Goal: Transaction & Acquisition: Purchase product/service

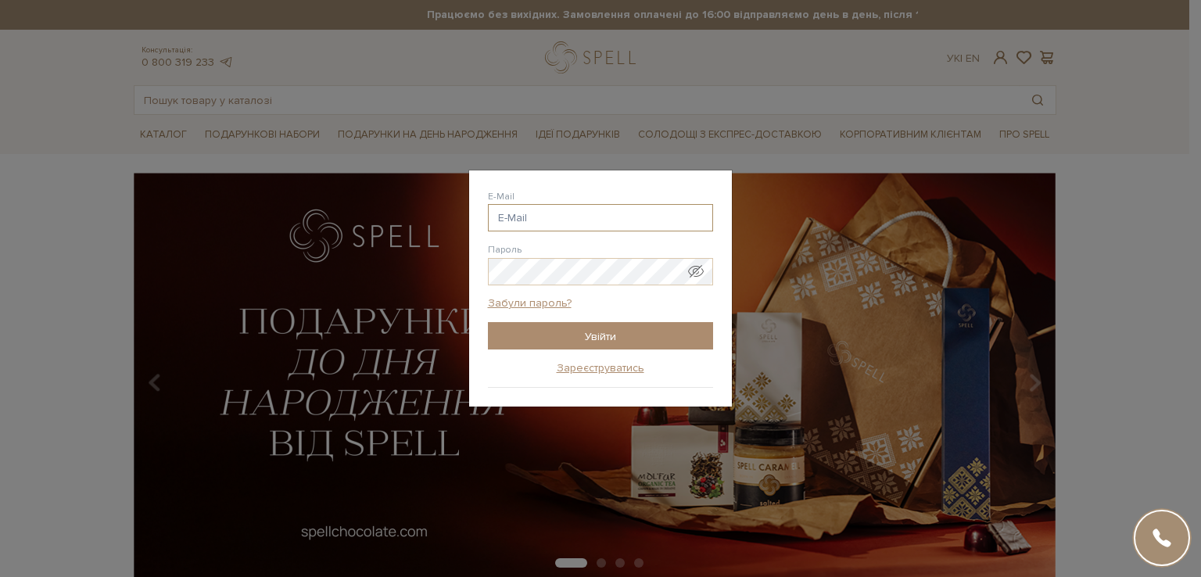
click at [575, 217] on input "E-Mail" at bounding box center [600, 217] width 225 height 27
type input "shanel1st87@gmail.com"
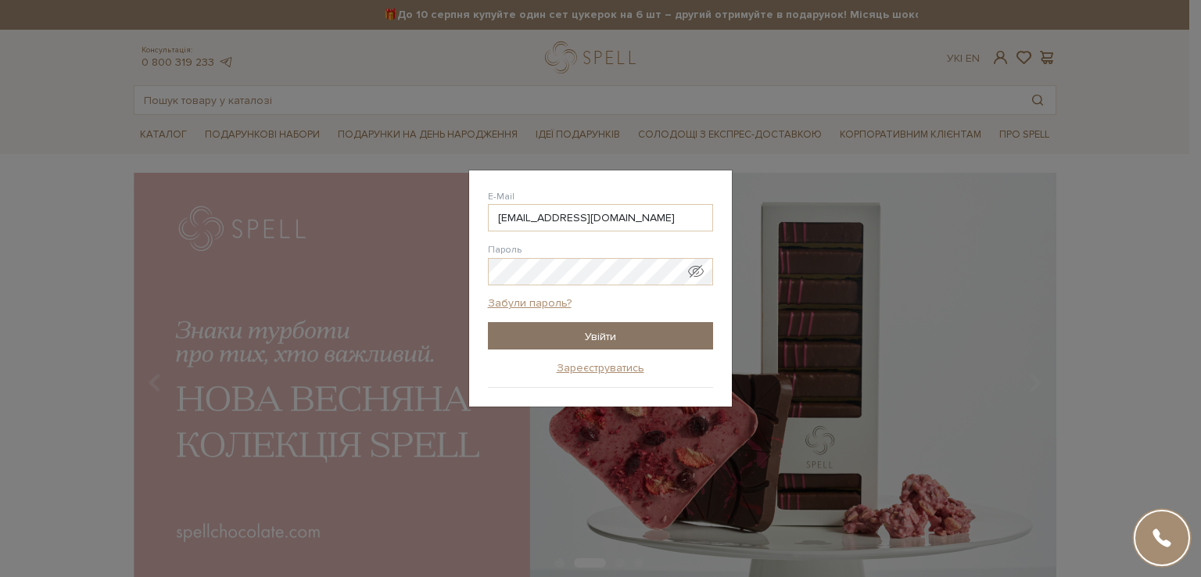
click at [554, 332] on input "Увійти" at bounding box center [600, 335] width 225 height 27
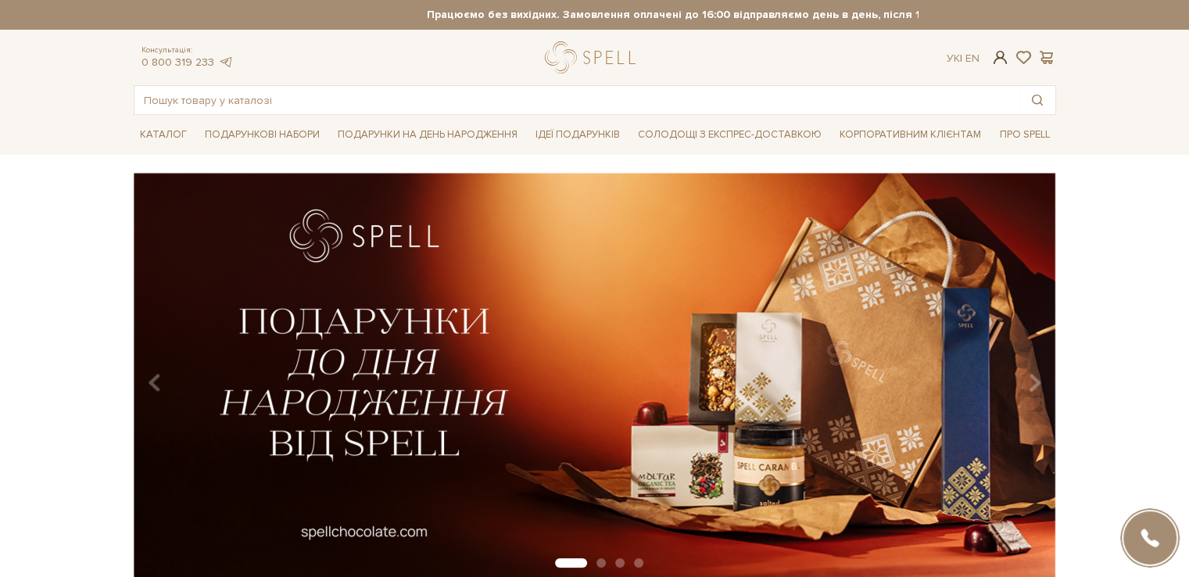
click at [1001, 59] on span at bounding box center [1000, 57] width 19 height 16
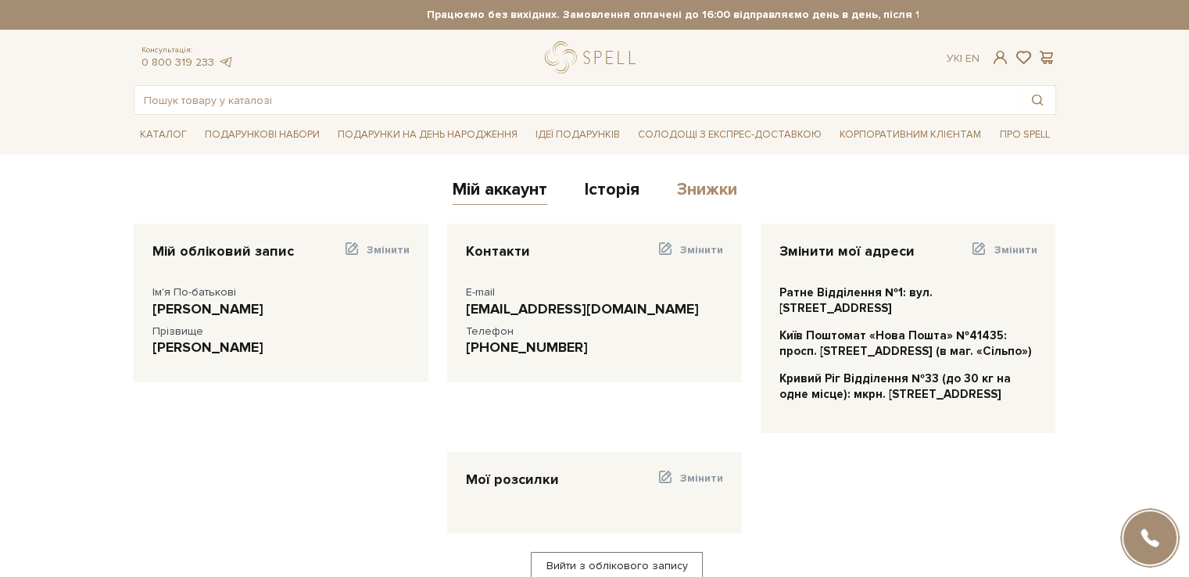
click at [701, 192] on link "Знижки" at bounding box center [707, 192] width 60 height 26
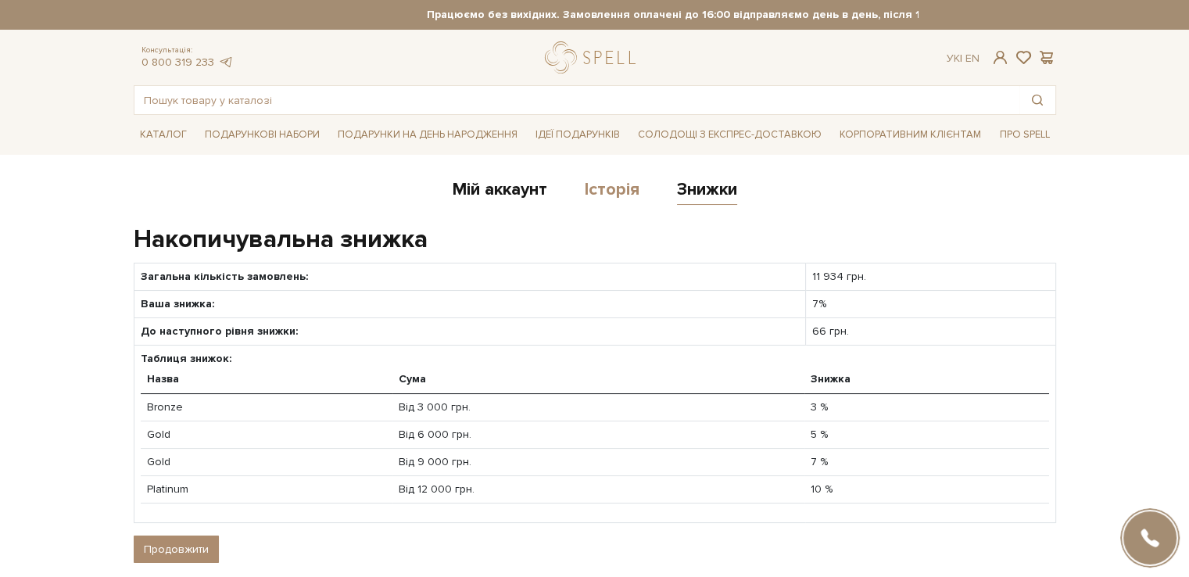
click at [611, 194] on link "Історія" at bounding box center [612, 192] width 55 height 26
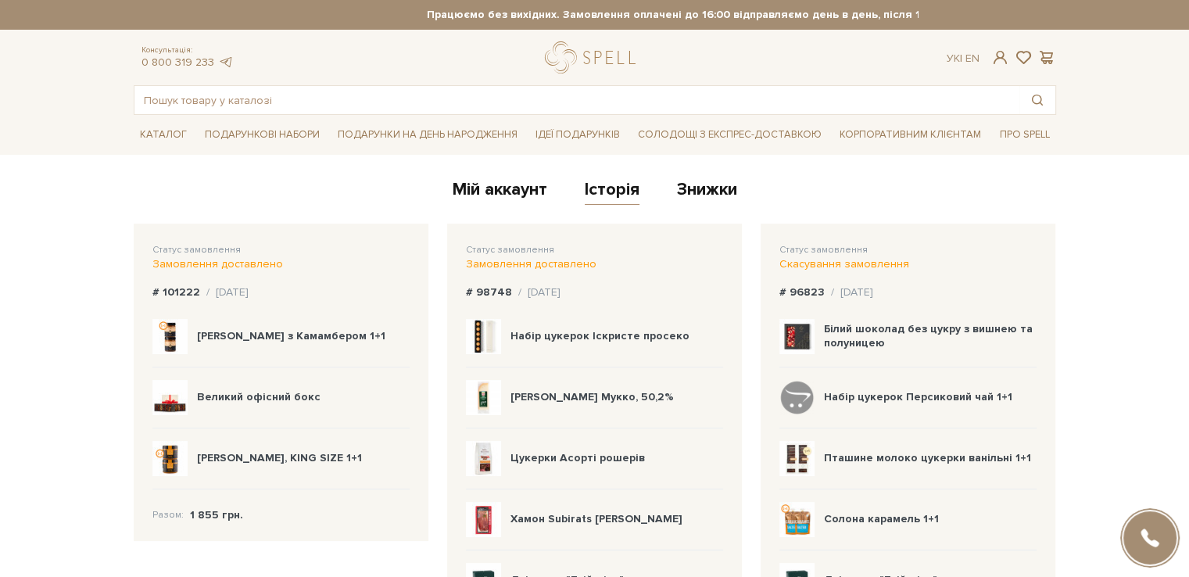
click at [170, 337] on img at bounding box center [169, 336] width 35 height 35
click at [243, 337] on b "Карамель з Камамбером 1+1" at bounding box center [291, 335] width 188 height 13
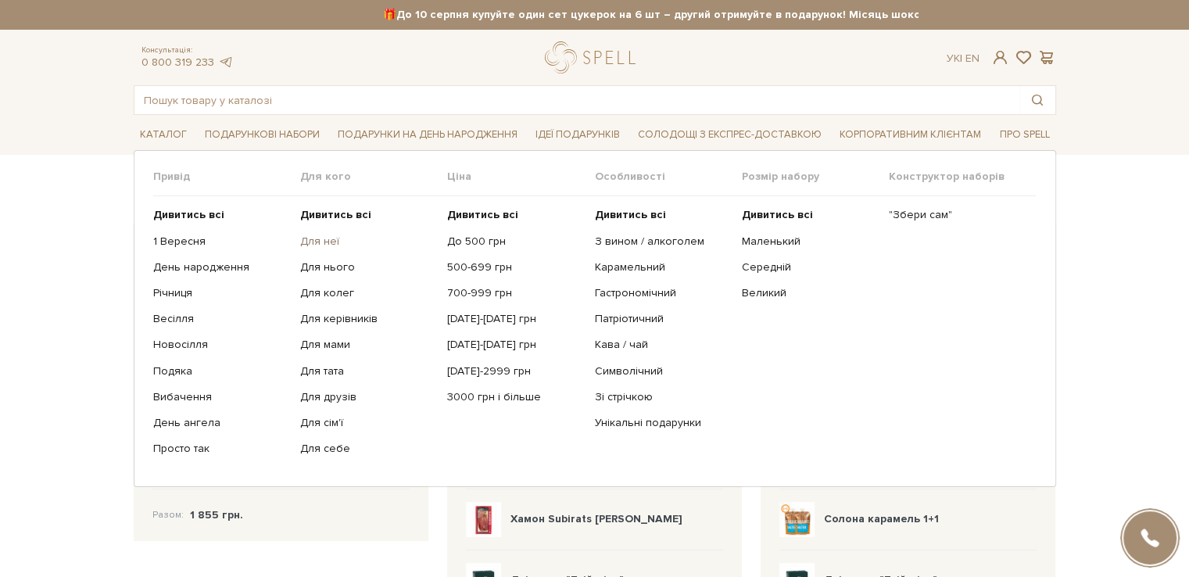
click at [325, 241] on link "Для неї" at bounding box center [367, 242] width 135 height 14
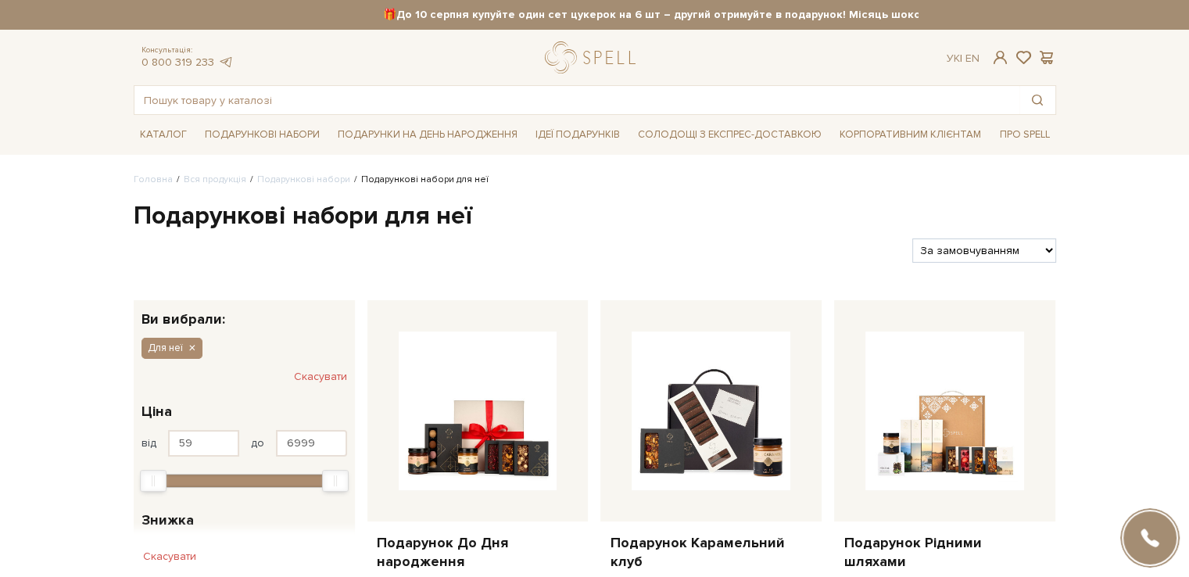
click at [618, 206] on h1 "Подарункові набори для неї" at bounding box center [595, 216] width 923 height 33
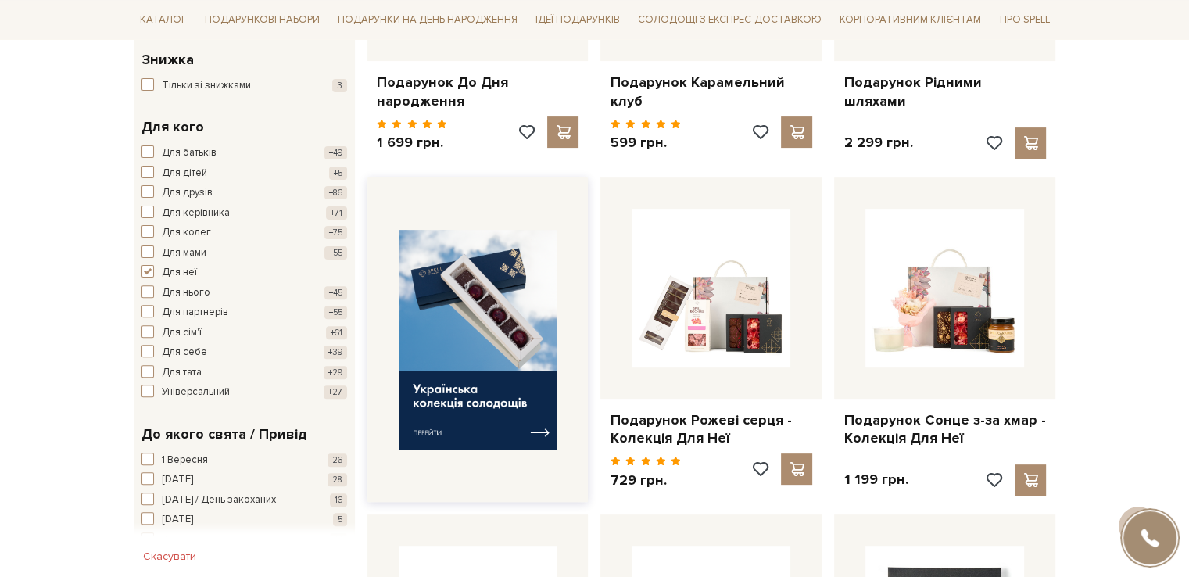
scroll to position [469, 0]
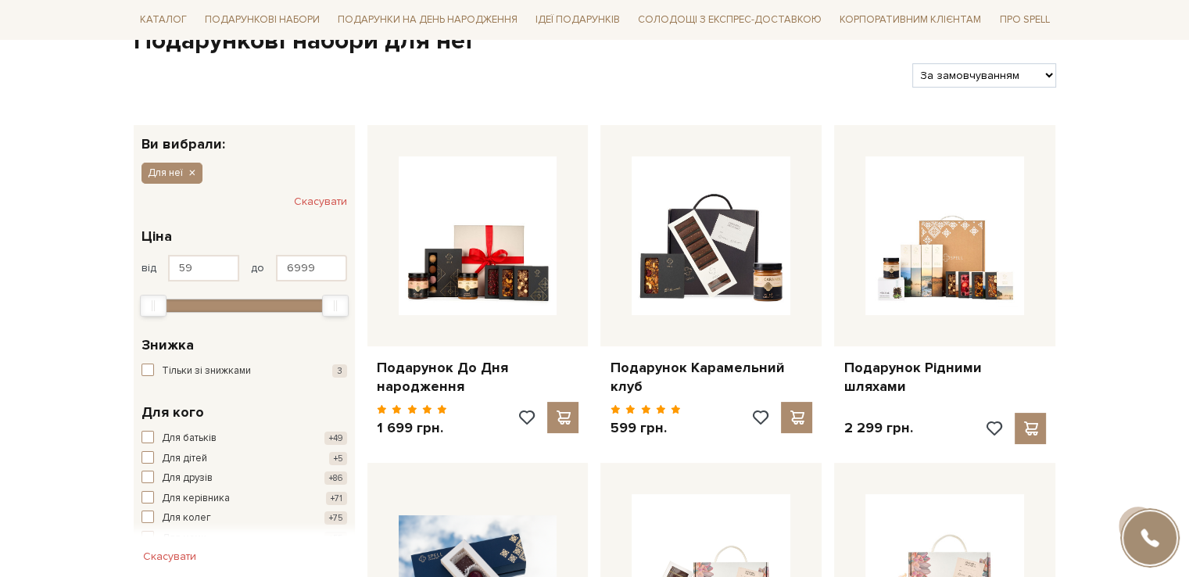
scroll to position [156, 0]
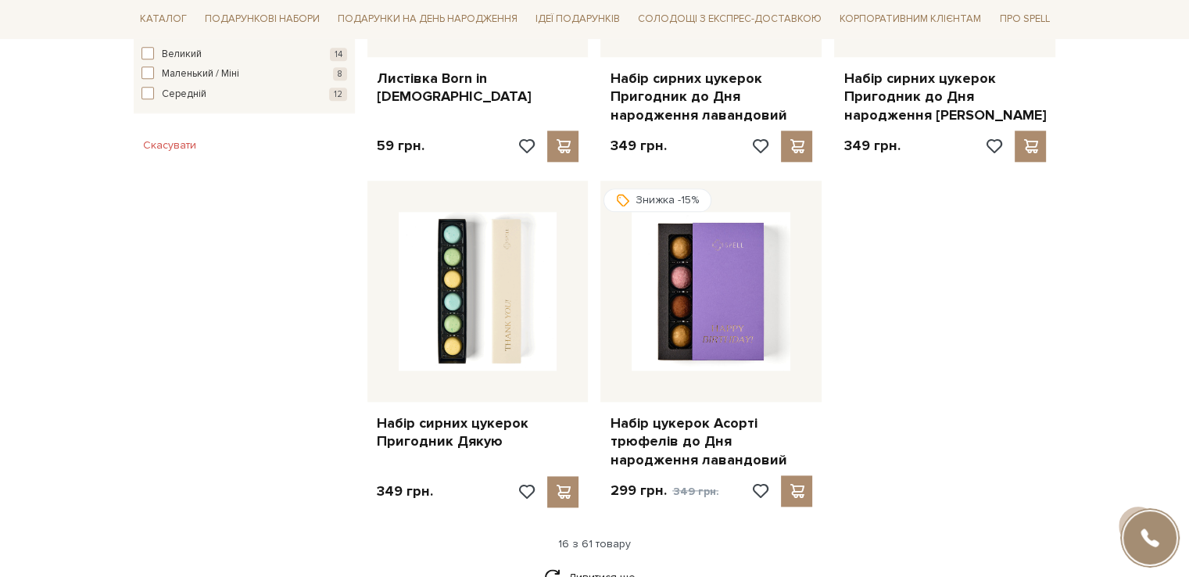
scroll to position [1876, 0]
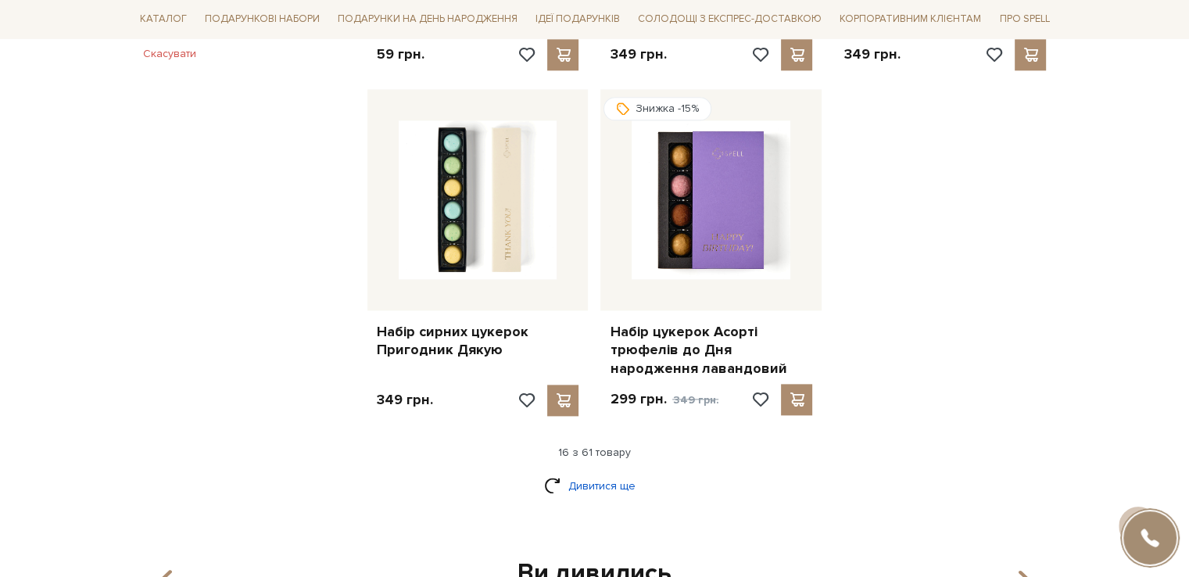
click at [592, 483] on link "Дивитися ще" at bounding box center [595, 485] width 102 height 27
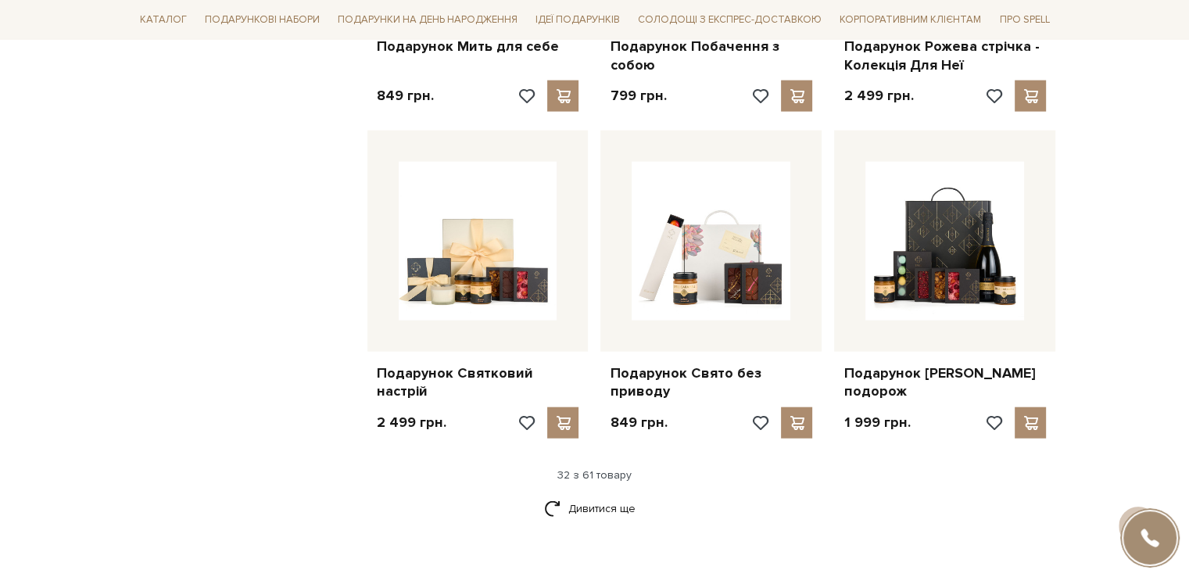
scroll to position [3597, 0]
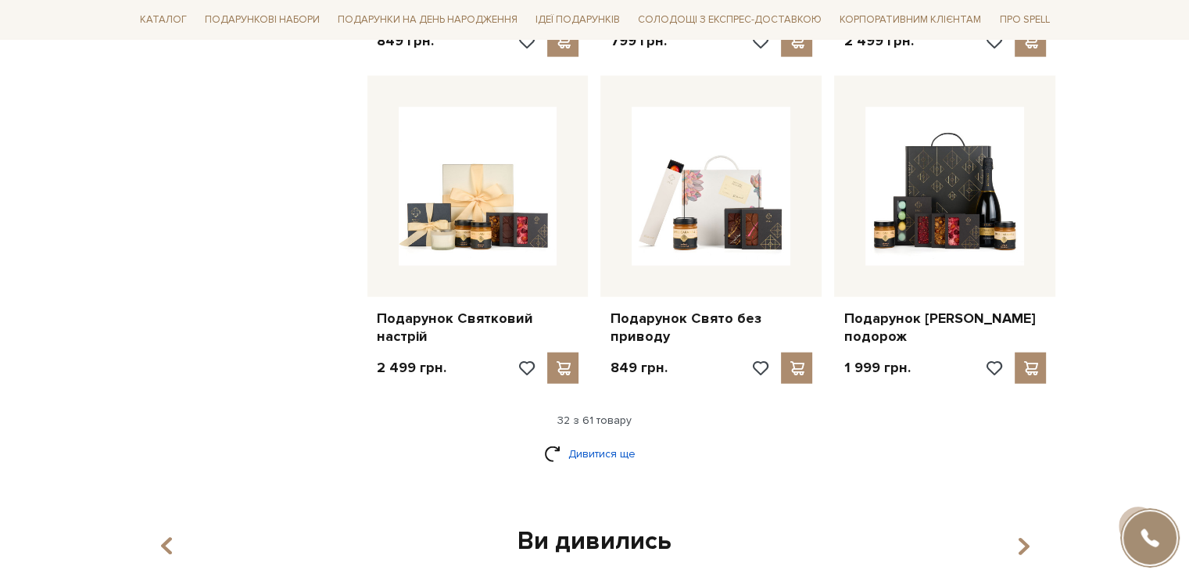
click at [605, 440] on link "Дивитися ще" at bounding box center [595, 453] width 102 height 27
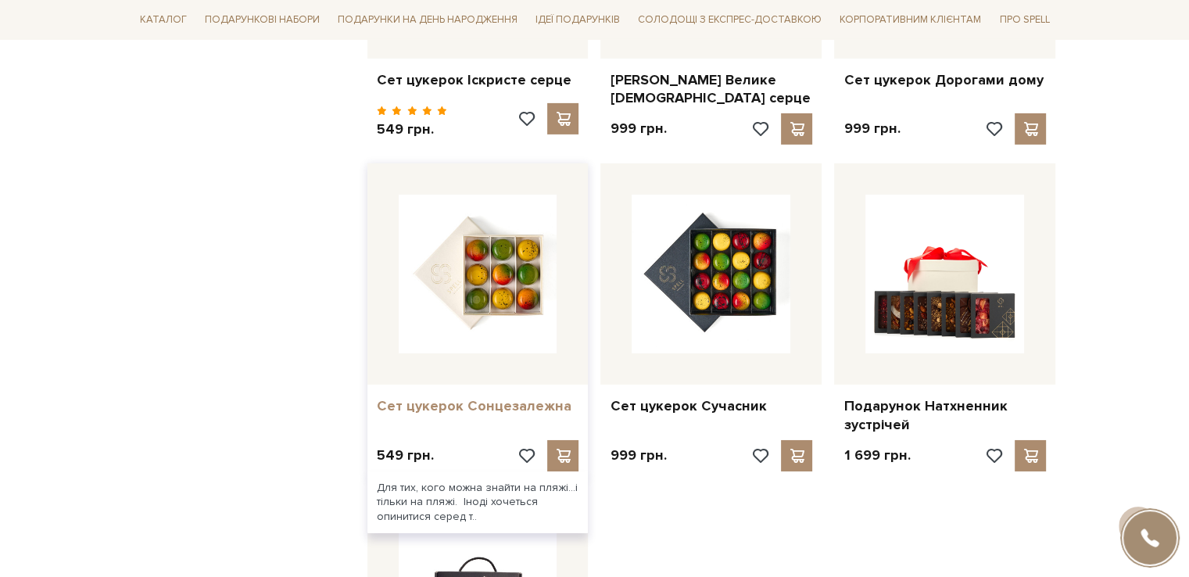
scroll to position [5551, 0]
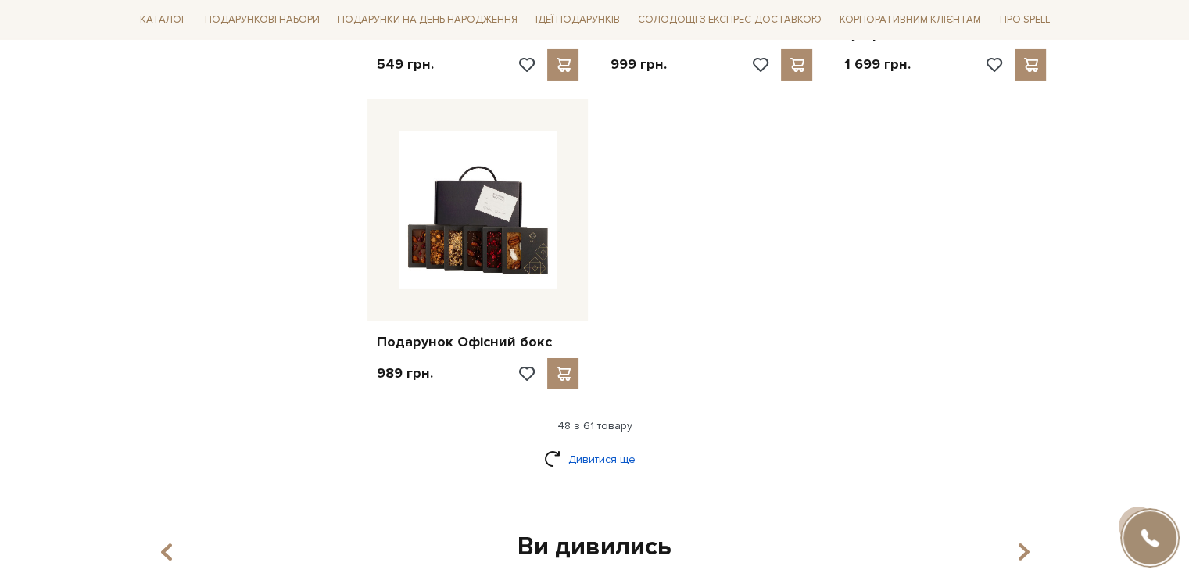
click at [588, 446] on link "Дивитися ще" at bounding box center [595, 459] width 102 height 27
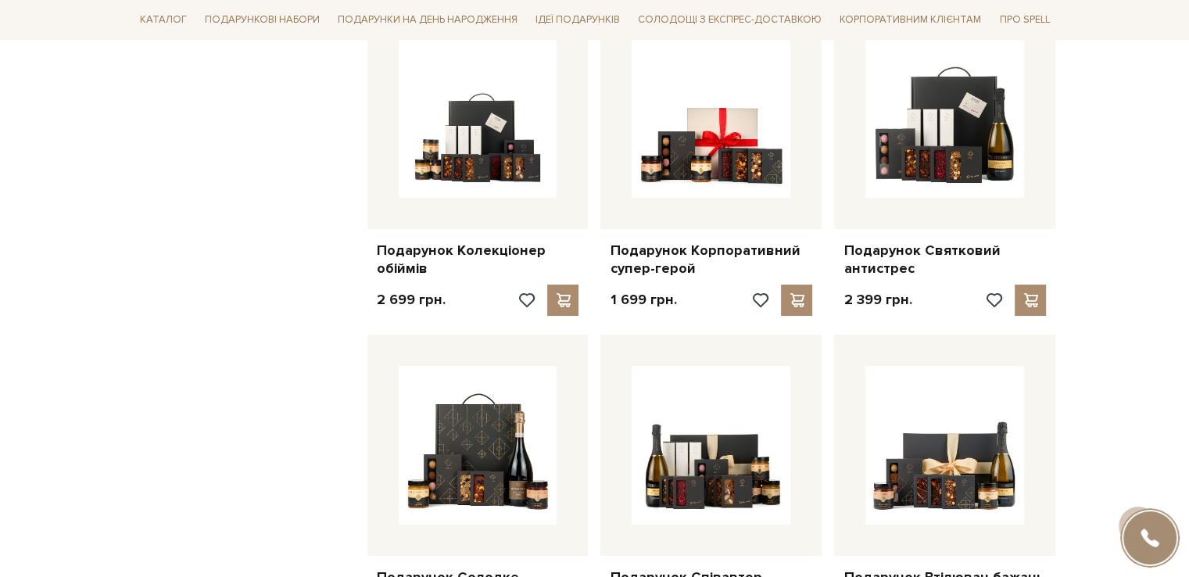
scroll to position [5942, 0]
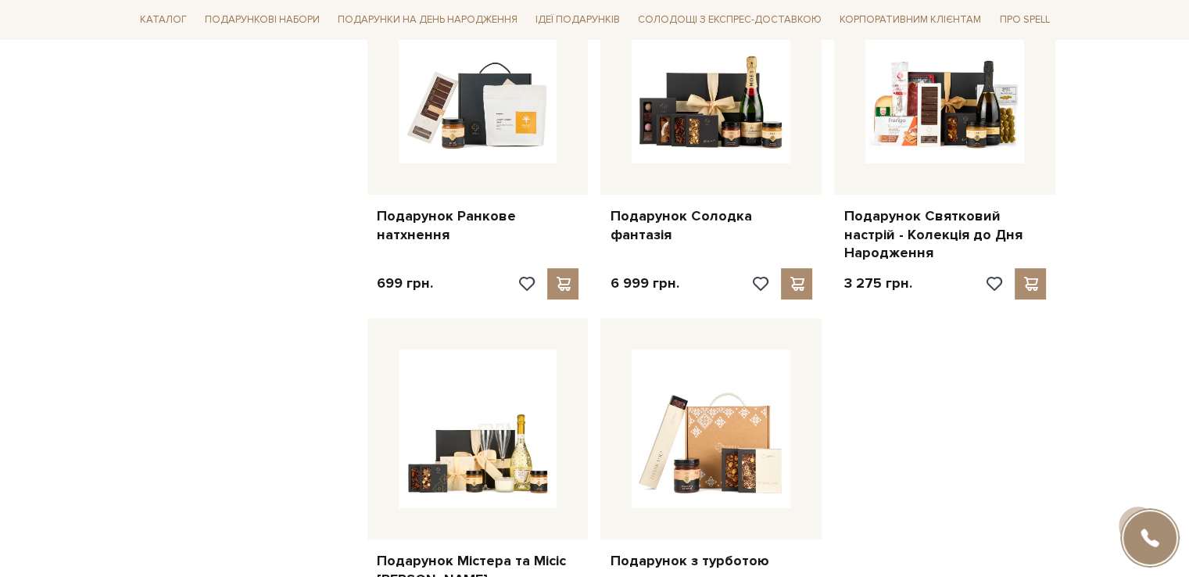
scroll to position [6489, 0]
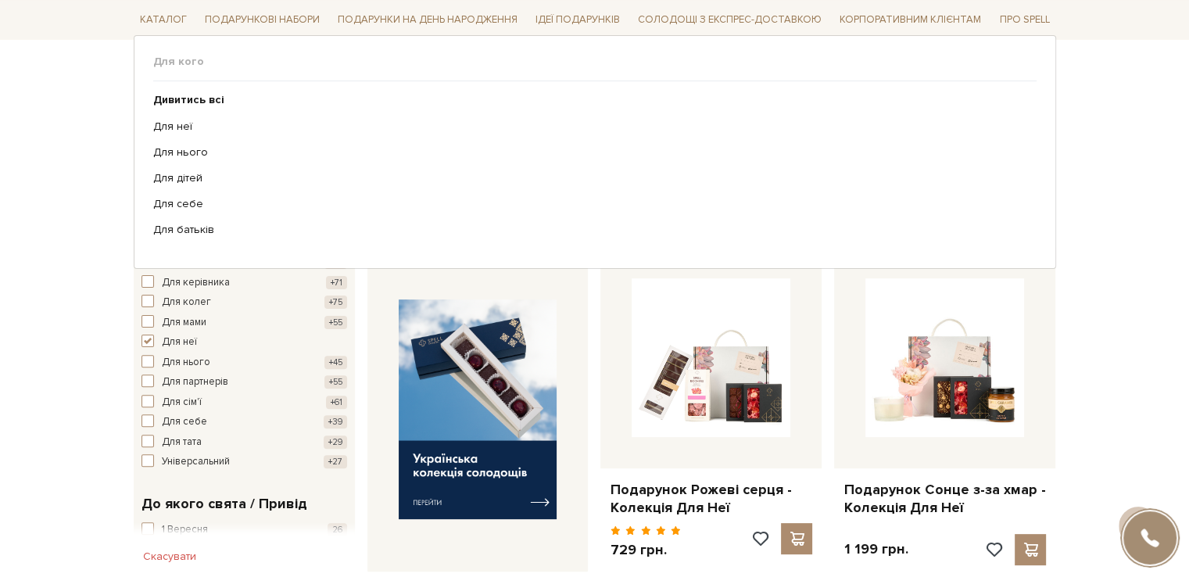
scroll to position [0, 0]
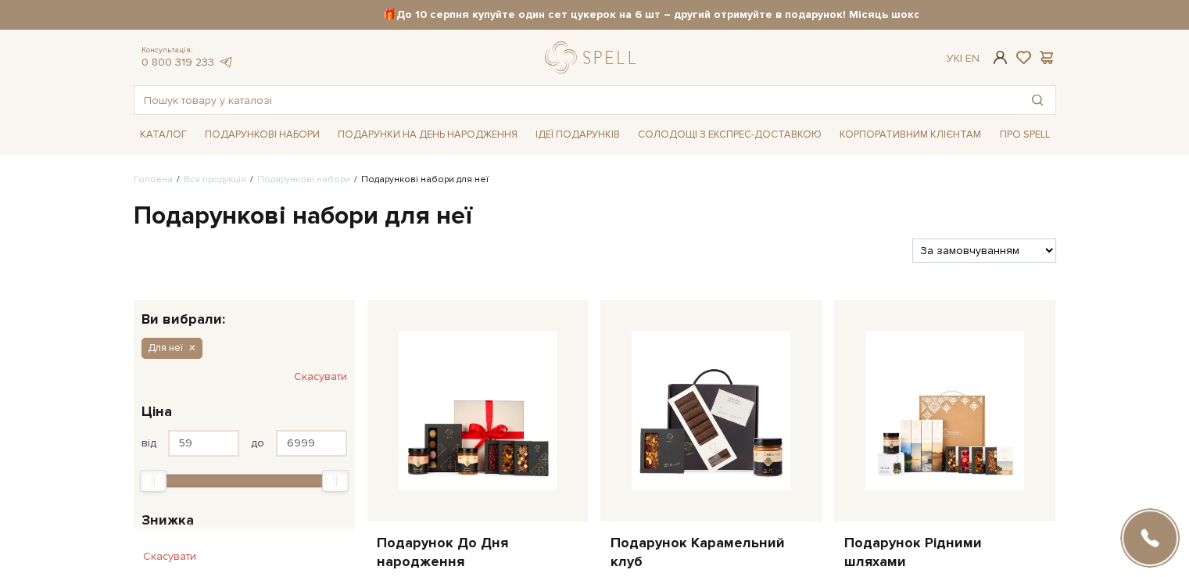
click at [998, 59] on span at bounding box center [1000, 57] width 19 height 16
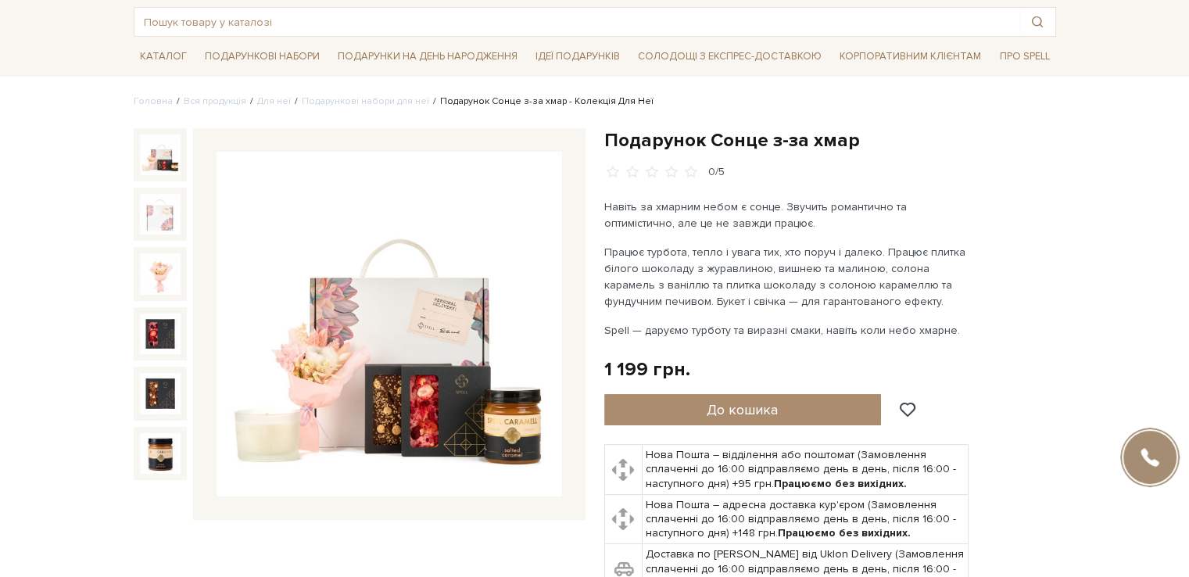
click at [314, 366] on img at bounding box center [390, 325] width 346 height 346
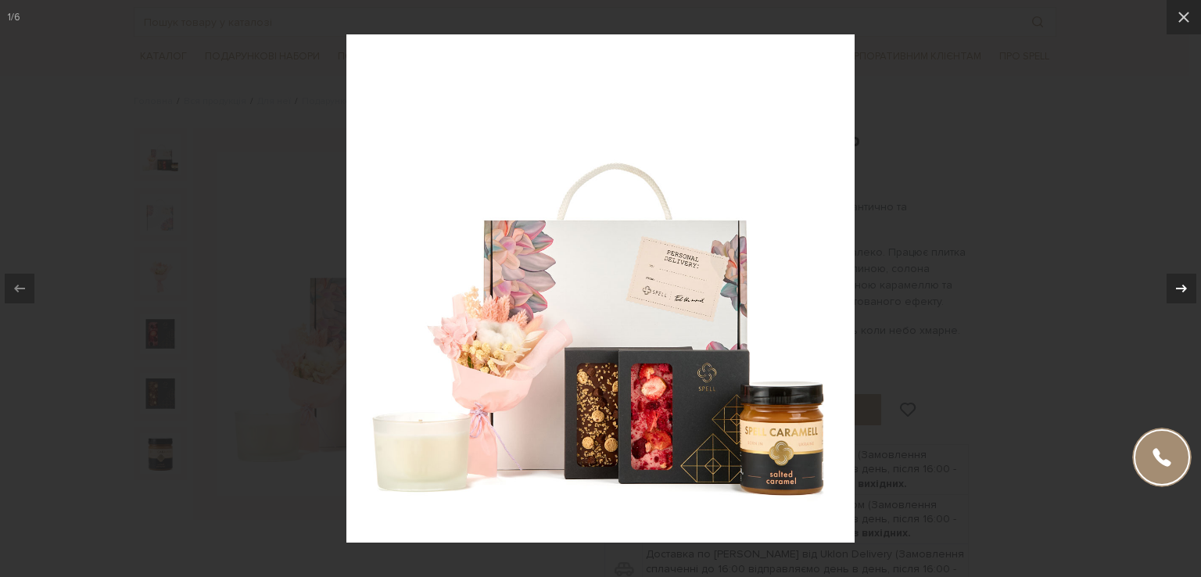
click at [1184, 289] on div "1 / 6" at bounding box center [600, 288] width 1201 height 577
click at [1183, 23] on div "1 / 6" at bounding box center [600, 288] width 1201 height 577
click at [1045, 137] on div at bounding box center [600, 288] width 1201 height 577
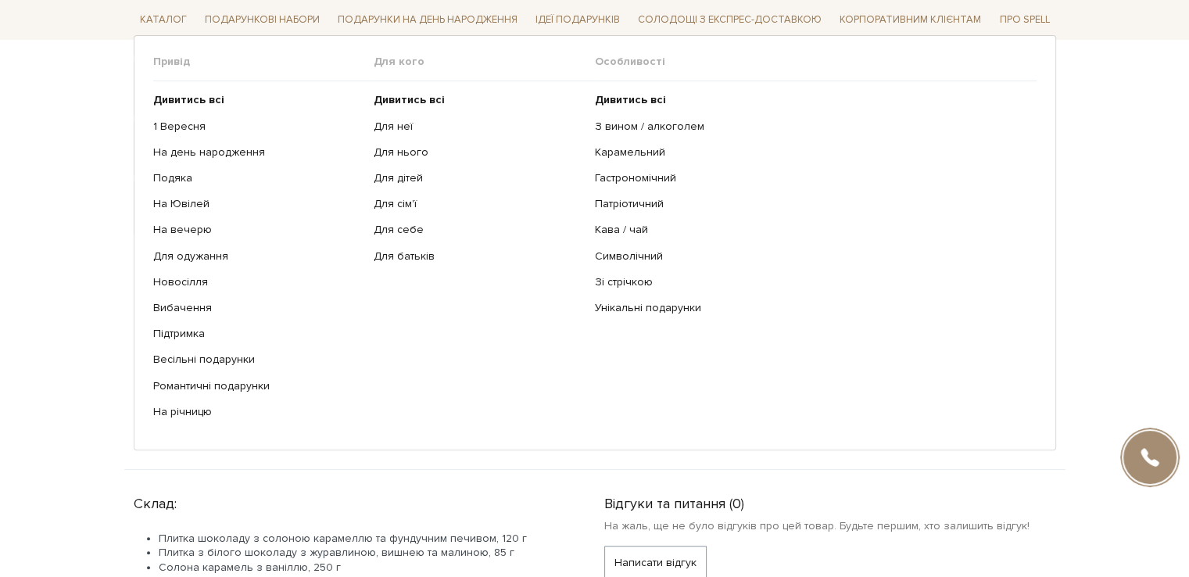
scroll to position [469, 0]
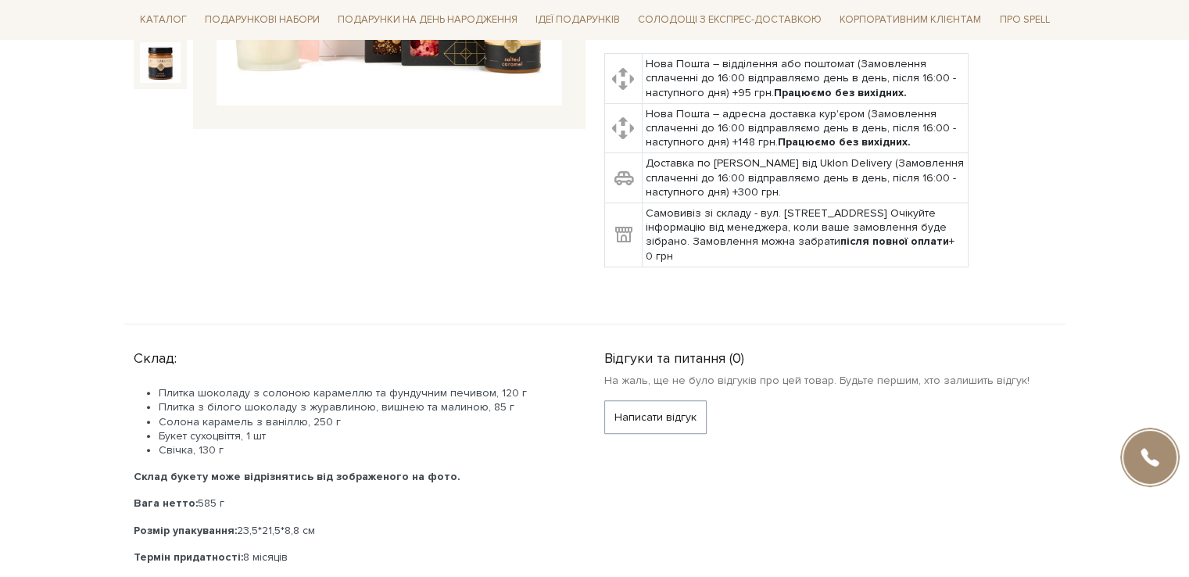
click at [178, 446] on li "Свічка, 130 г" at bounding box center [363, 450] width 408 height 14
copy li "Свічка"
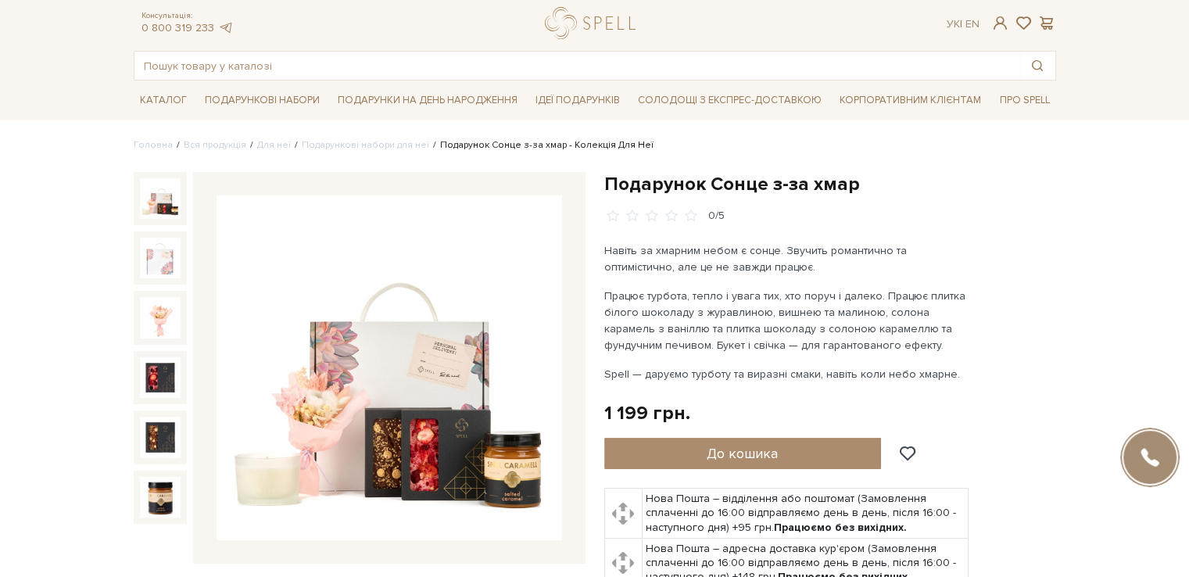
scroll to position [0, 0]
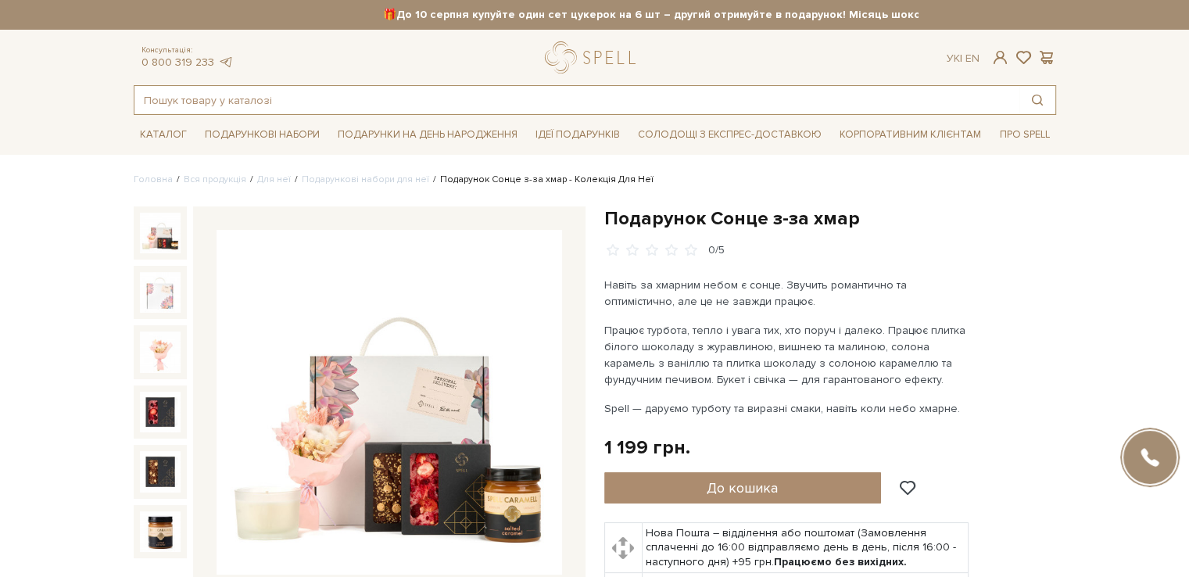
click at [384, 102] on input "text" at bounding box center [576, 100] width 885 height 28
paste input "Свічка"
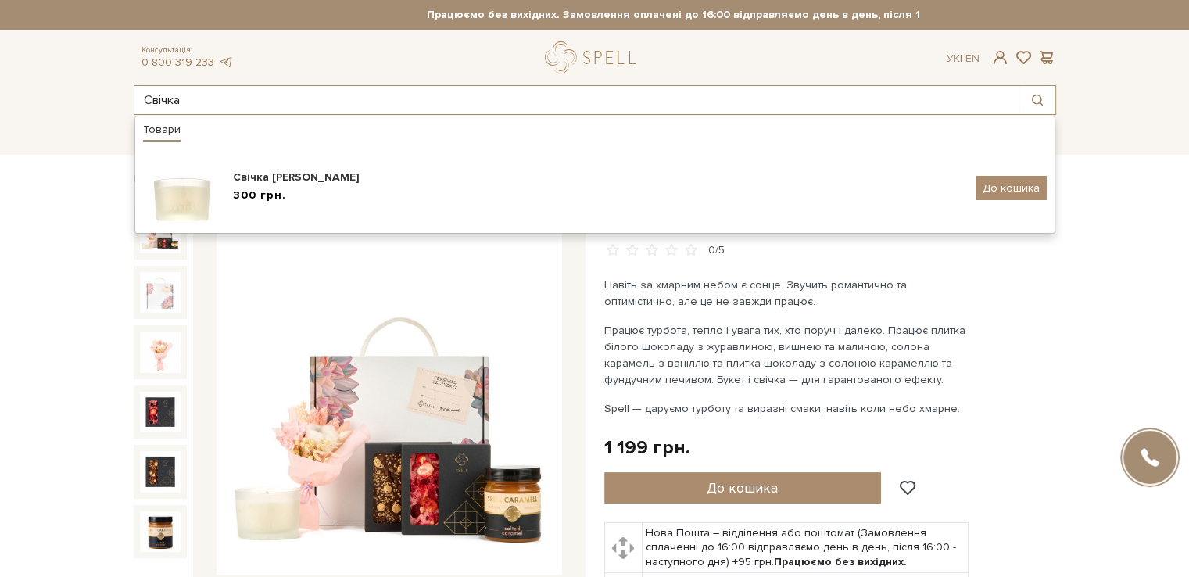
click at [384, 102] on input "Свічка" at bounding box center [576, 100] width 885 height 28
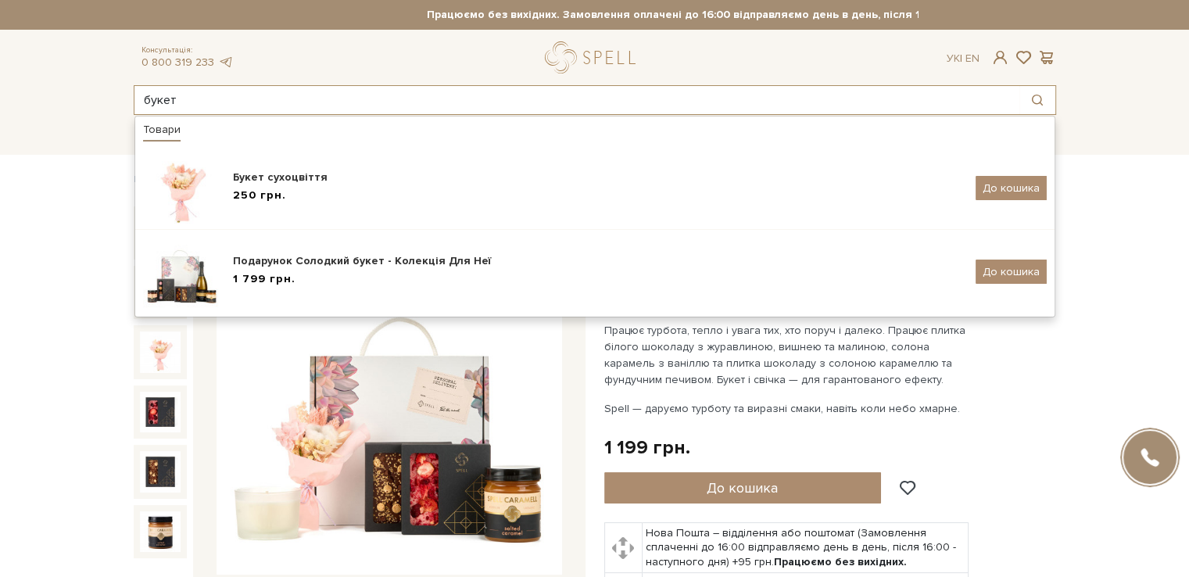
click at [385, 102] on input "букет" at bounding box center [576, 100] width 885 height 28
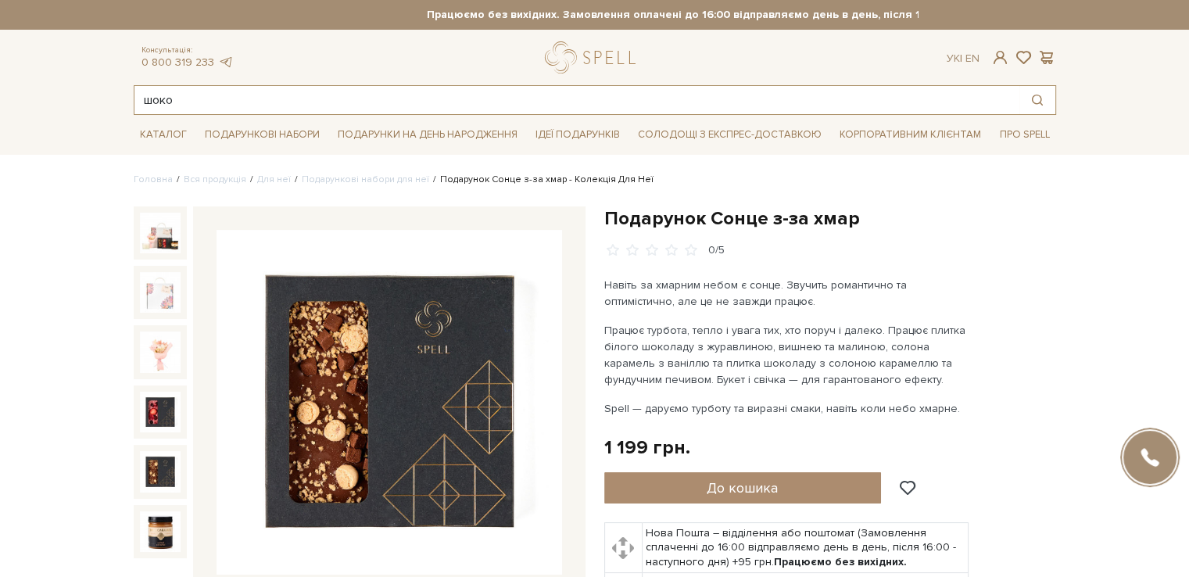
click at [291, 101] on input "шоко" at bounding box center [576, 100] width 885 height 28
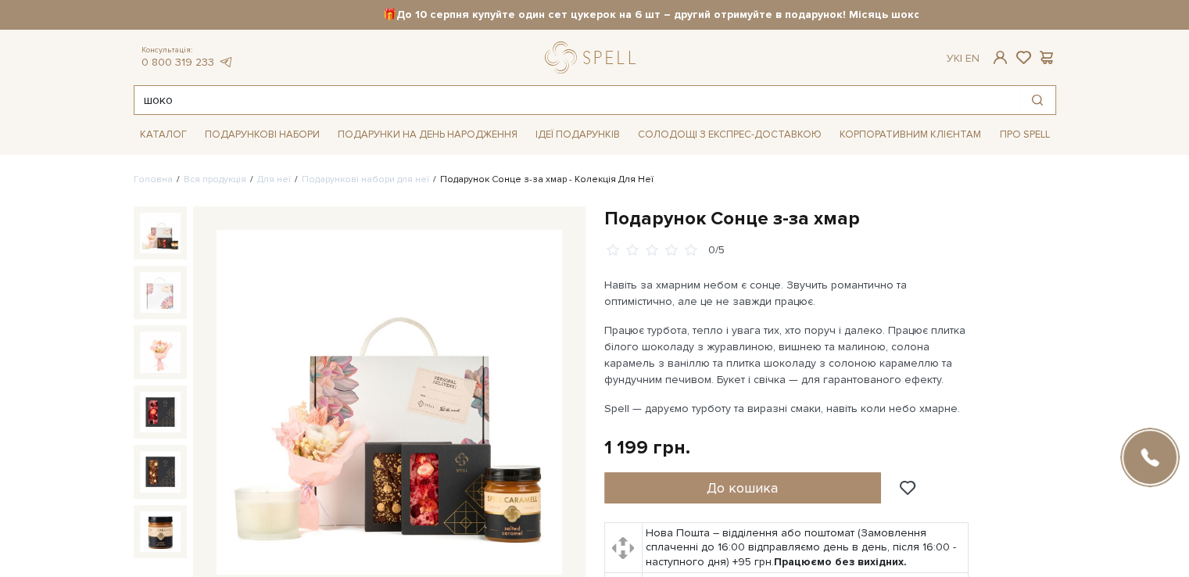
click at [318, 95] on input "шоко" at bounding box center [576, 100] width 885 height 28
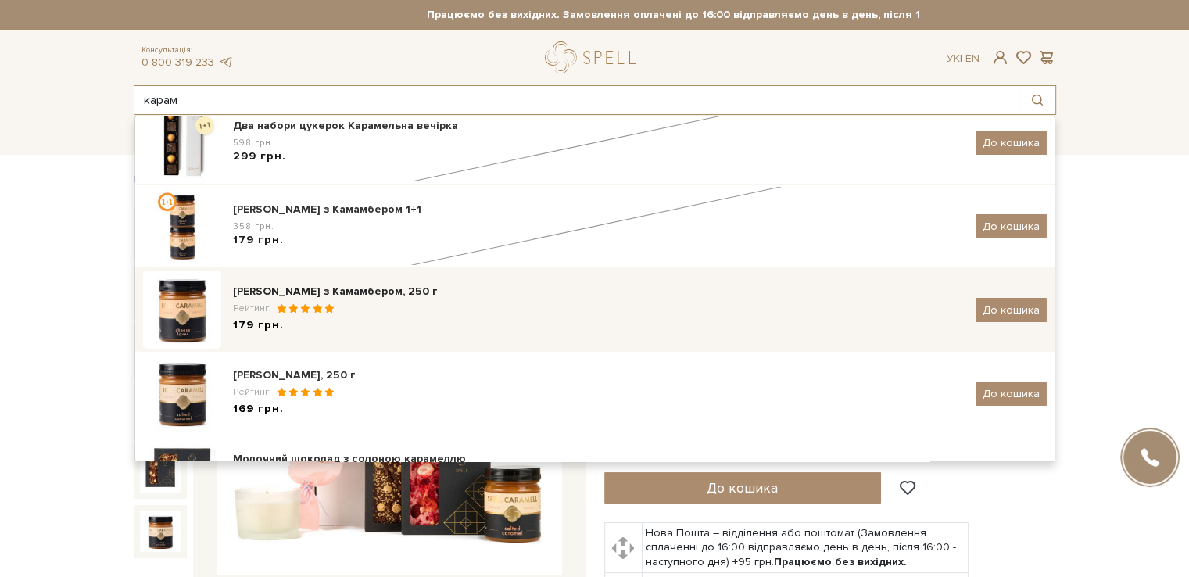
scroll to position [156, 0]
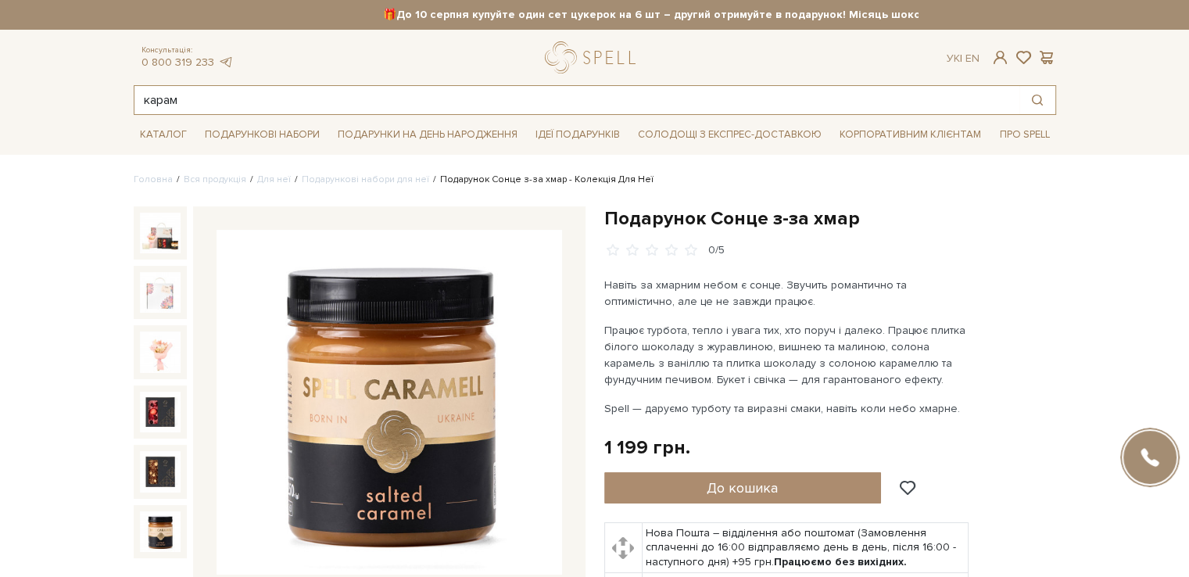
click at [500, 97] on input "карам" at bounding box center [576, 100] width 885 height 28
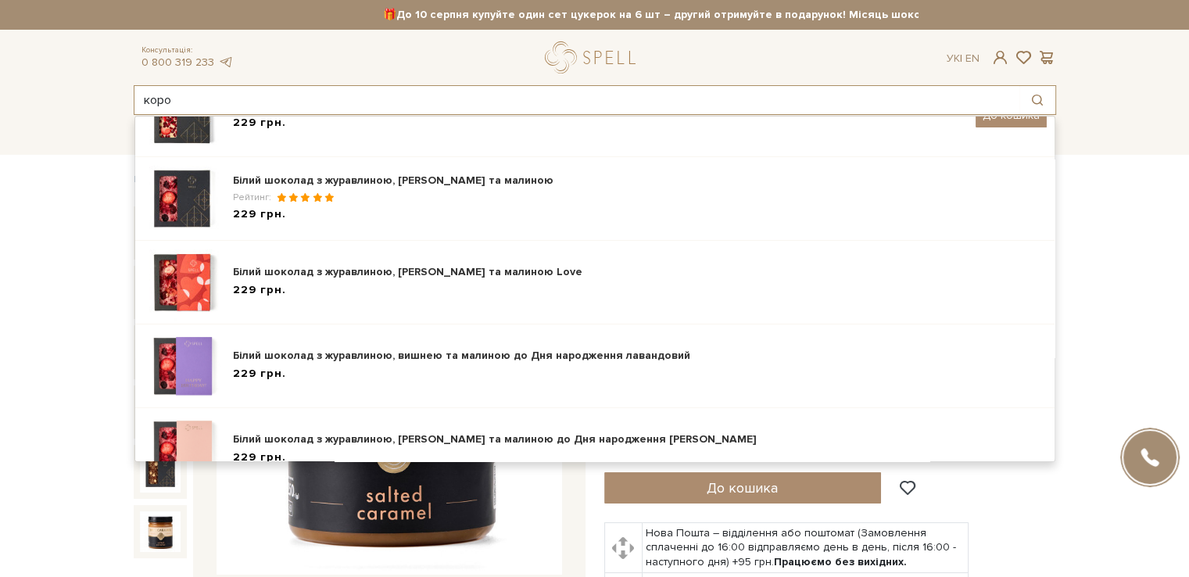
scroll to position [0, 0]
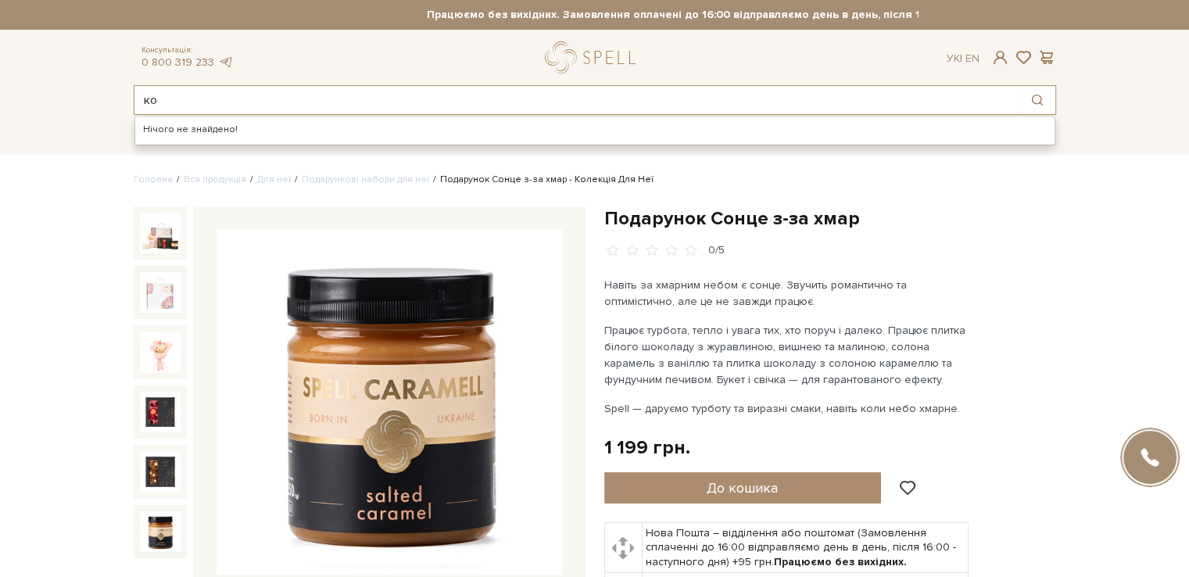
type input "к"
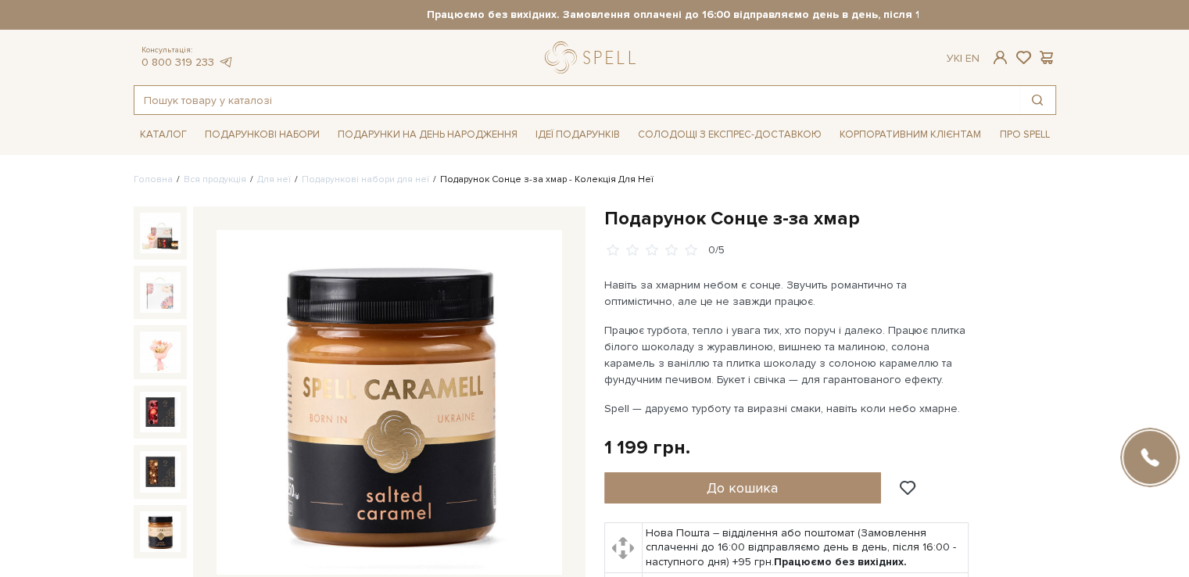
click at [241, 100] on input "text" at bounding box center [576, 100] width 885 height 28
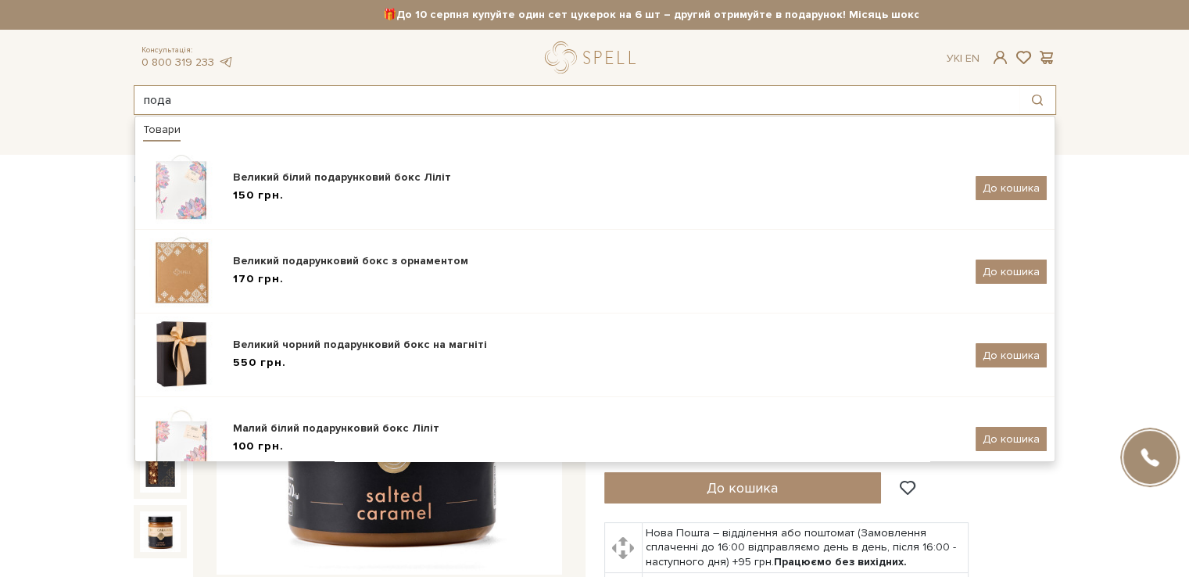
type input "пода"
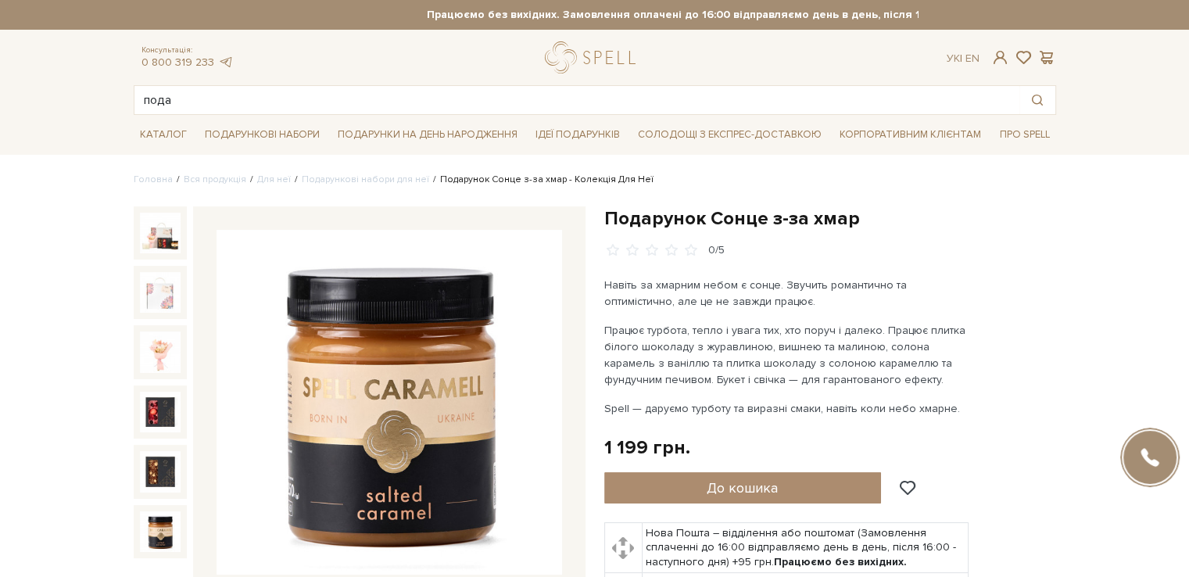
click at [1057, 335] on div "Подарунок Сонце з-за хмар 0/5" at bounding box center [830, 480] width 471 height 549
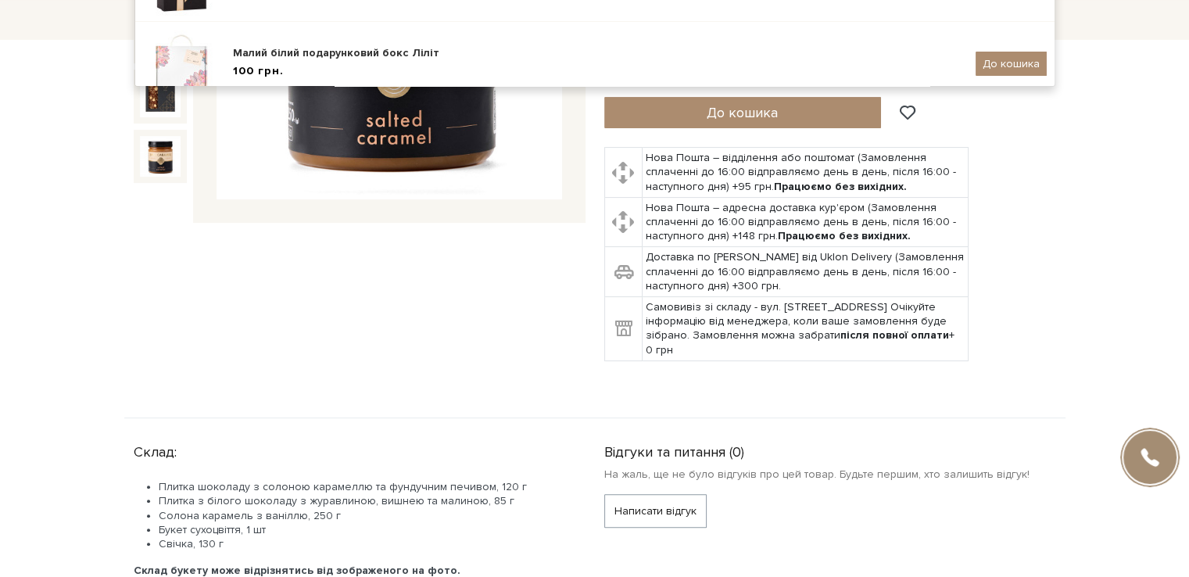
scroll to position [547, 0]
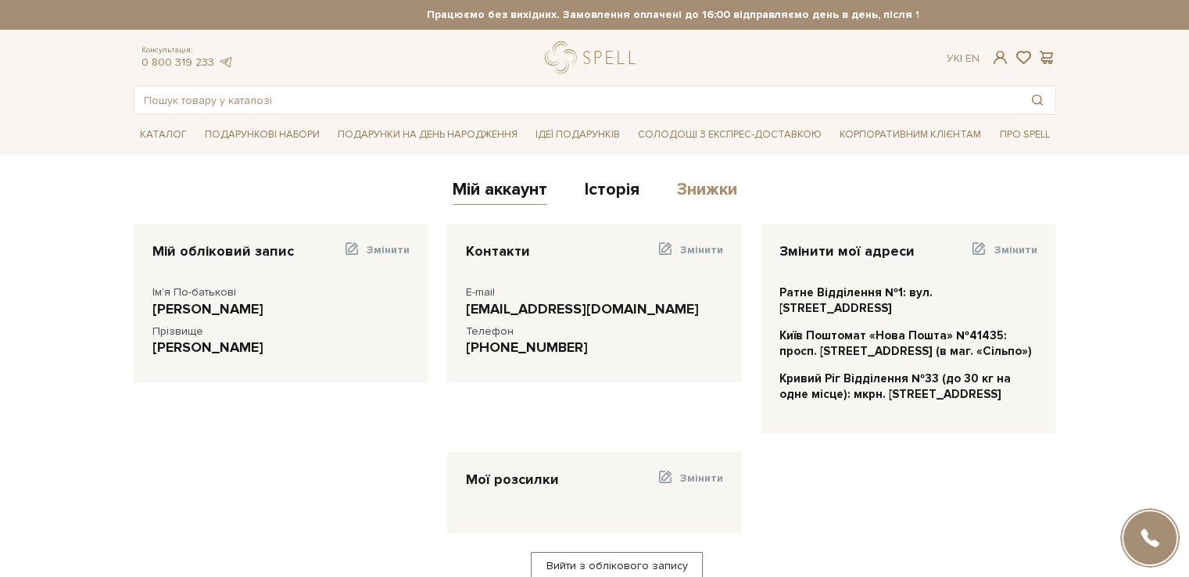
click at [708, 193] on link "Знижки" at bounding box center [707, 192] width 60 height 26
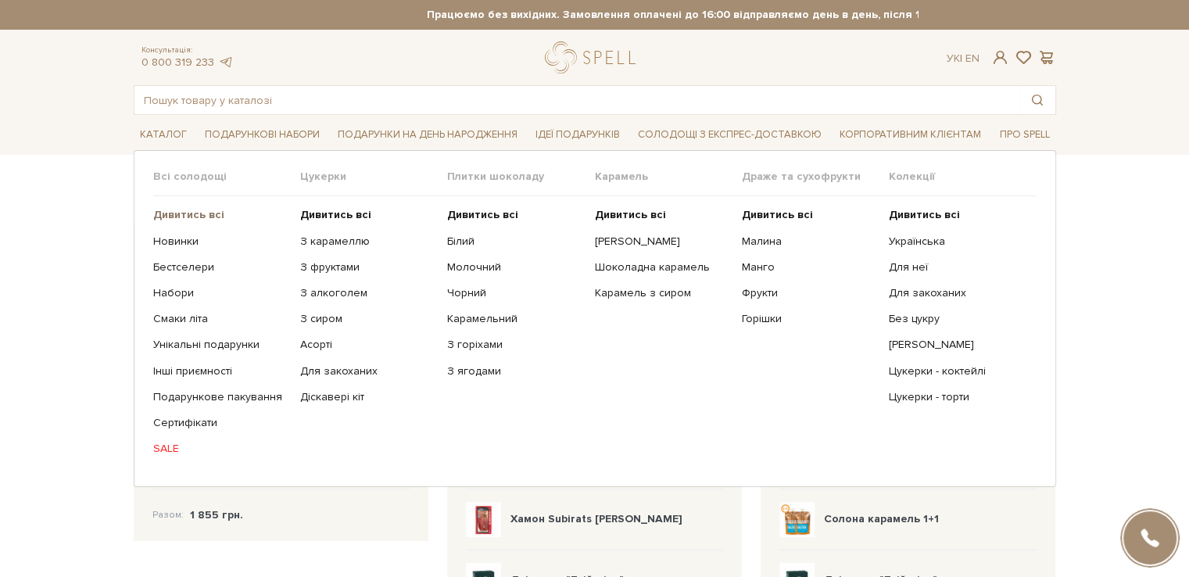
click at [190, 213] on b "Дивитись всі" at bounding box center [188, 214] width 71 height 13
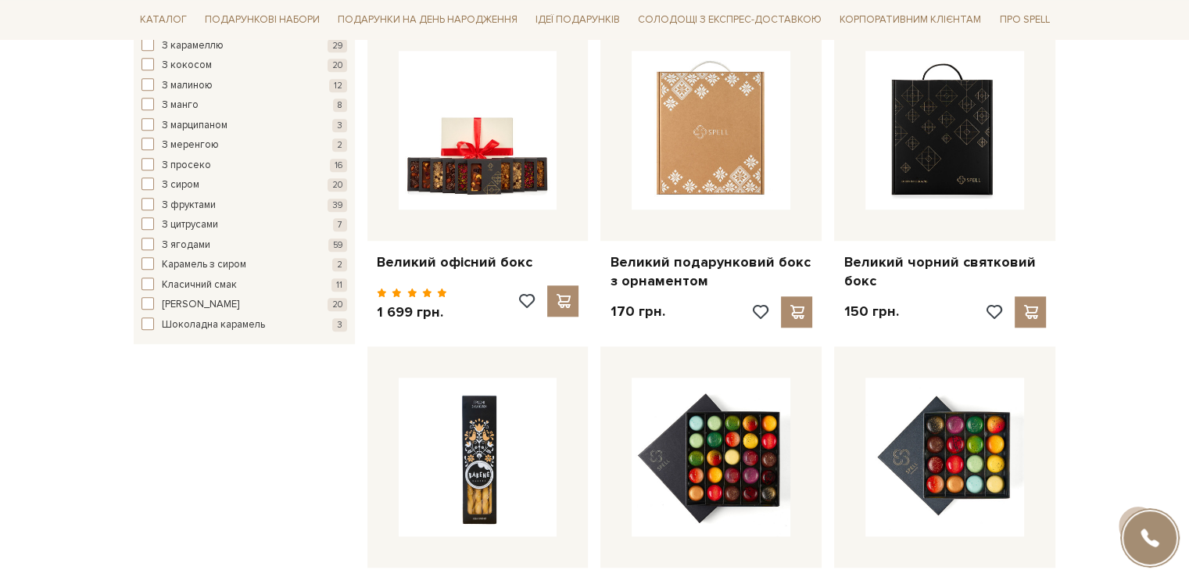
scroll to position [1876, 0]
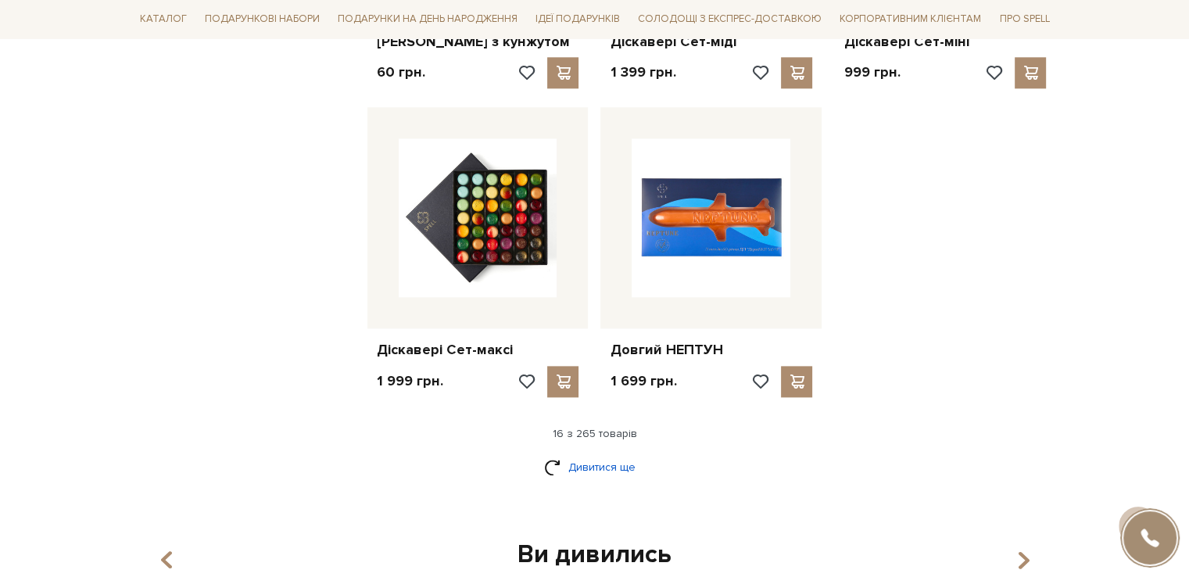
click at [597, 454] on link "Дивитися ще" at bounding box center [595, 466] width 102 height 27
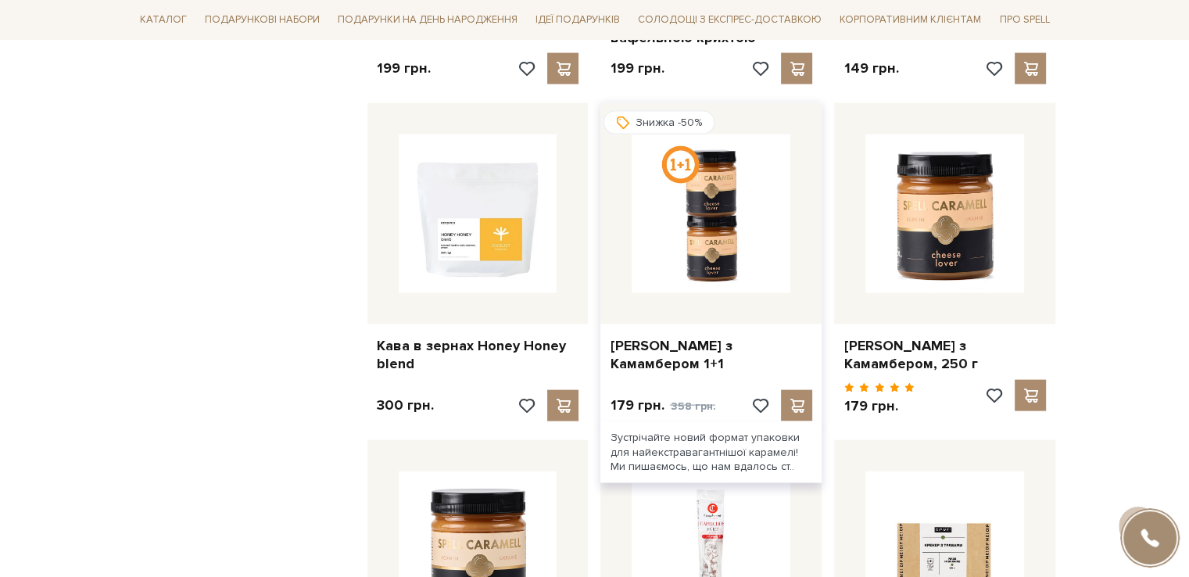
scroll to position [3675, 0]
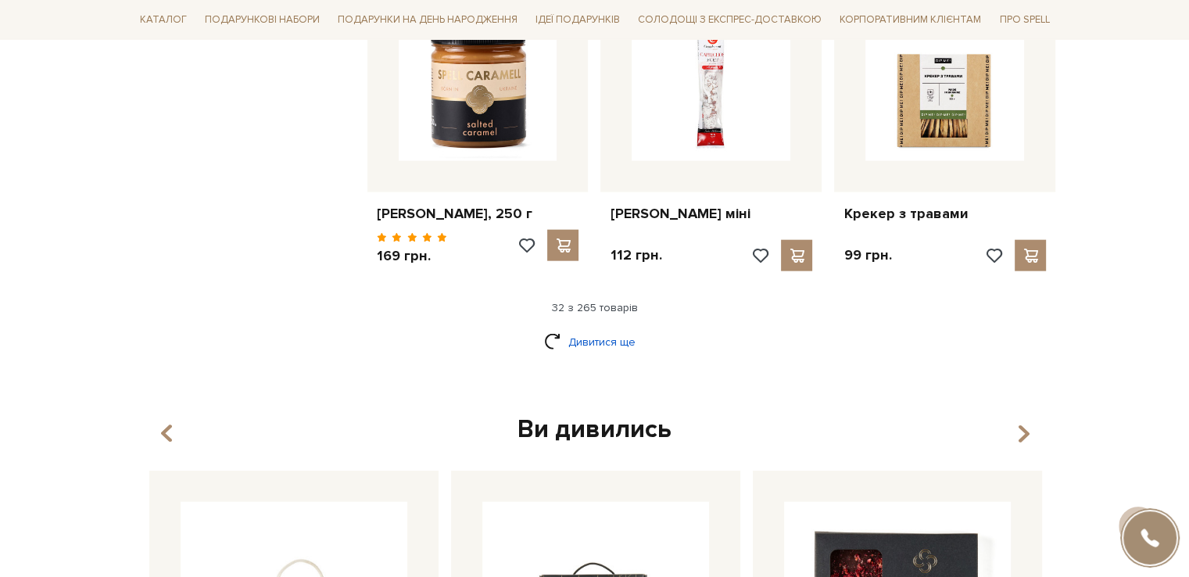
click at [618, 330] on link "Дивитися ще" at bounding box center [595, 341] width 102 height 27
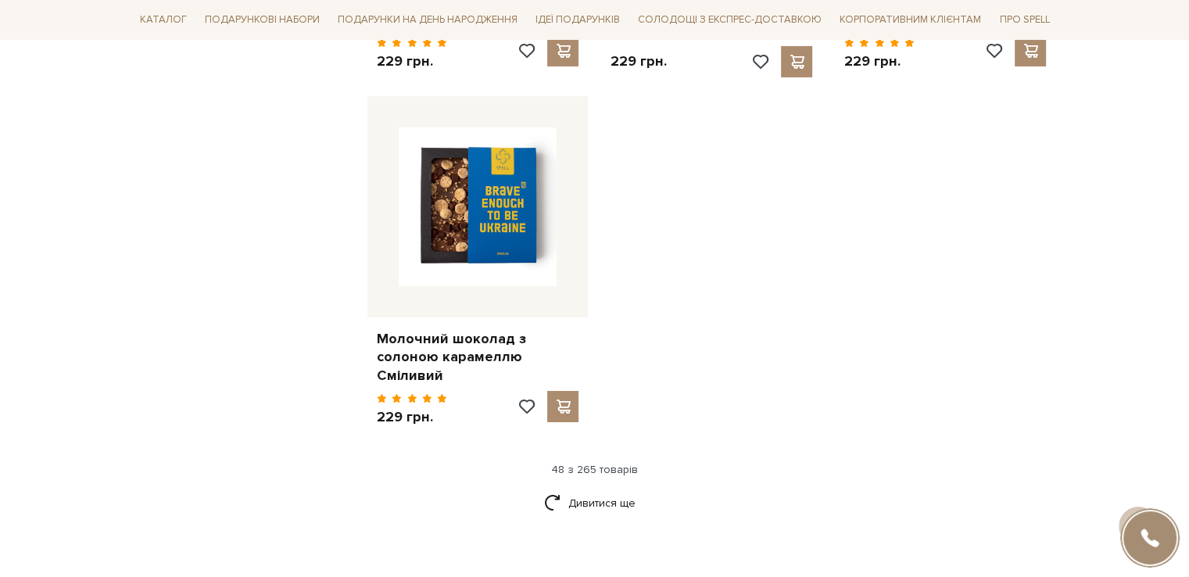
scroll to position [5551, 0]
click at [607, 488] on link "Дивитися ще" at bounding box center [595, 501] width 102 height 27
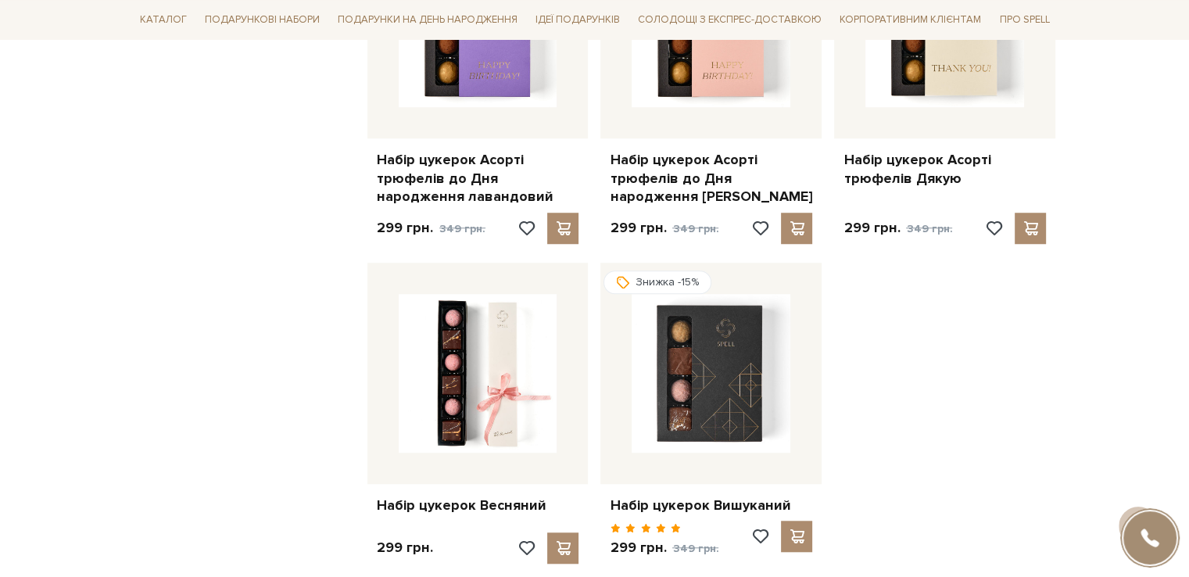
scroll to position [7349, 0]
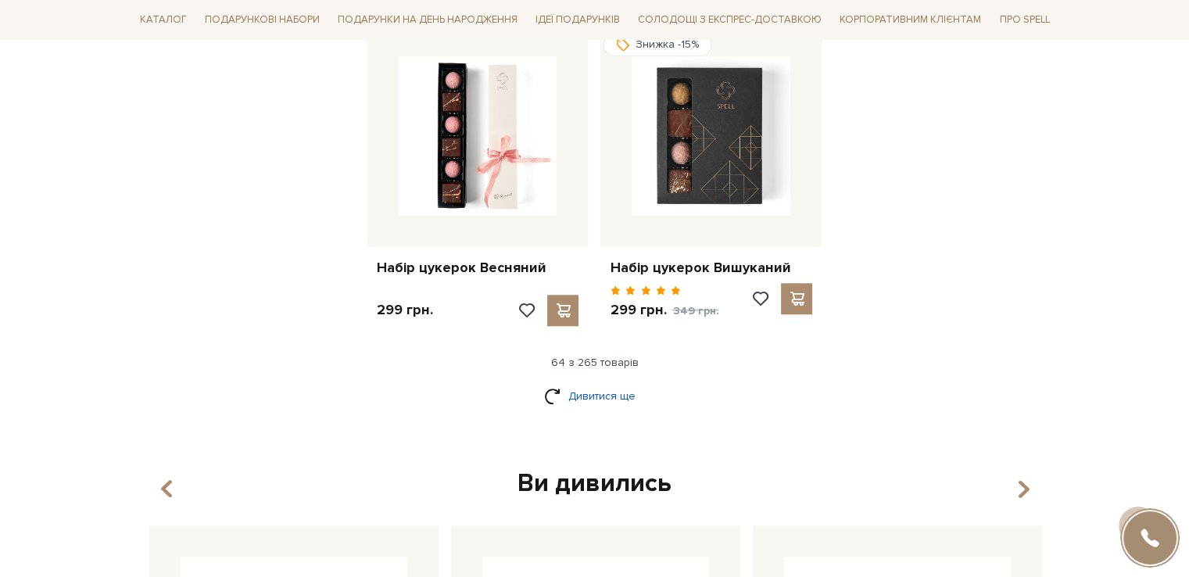
click at [610, 382] on link "Дивитися ще" at bounding box center [595, 395] width 102 height 27
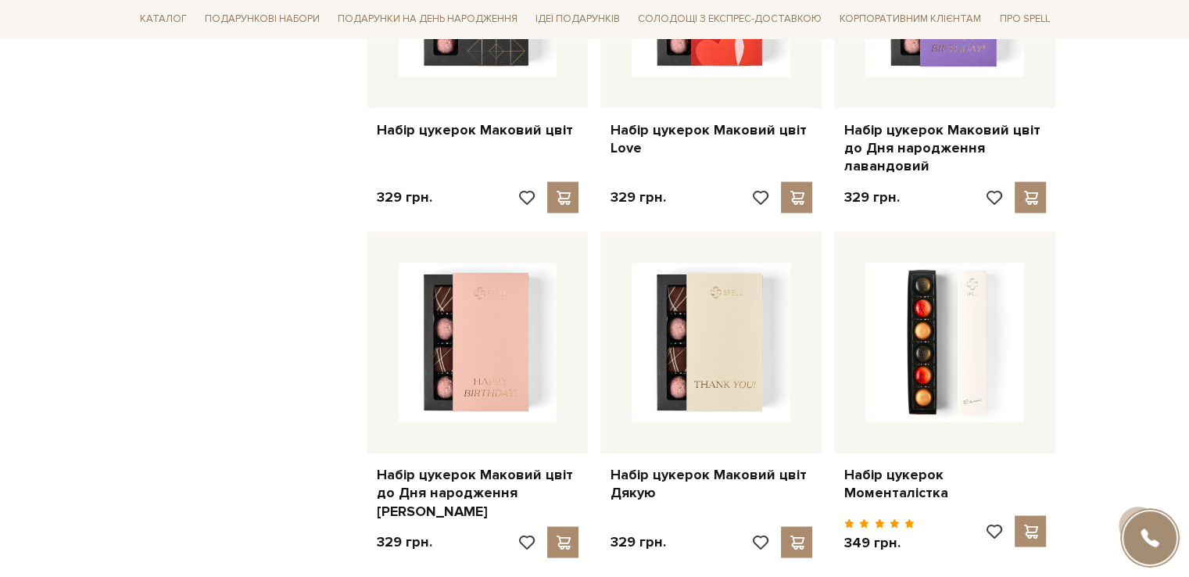
scroll to position [9226, 0]
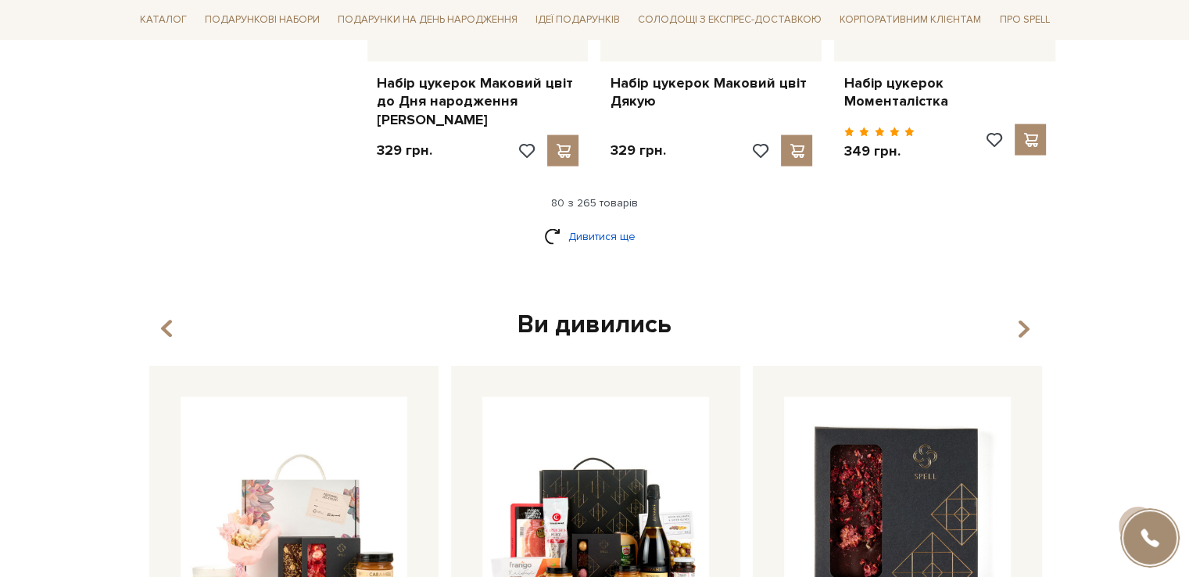
click at [597, 223] on link "Дивитися ще" at bounding box center [595, 236] width 102 height 27
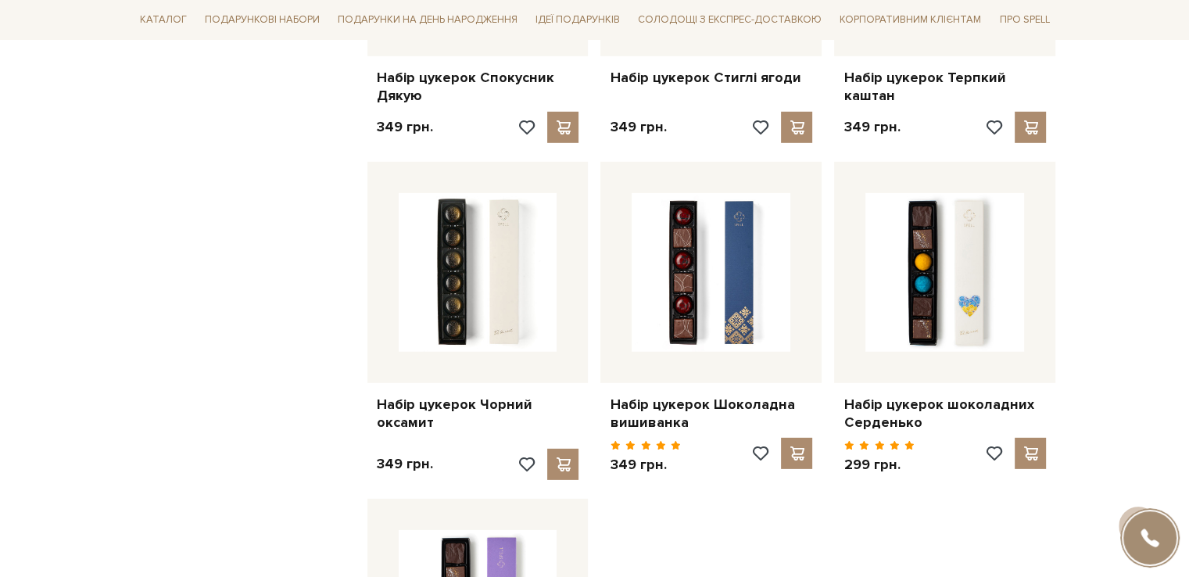
scroll to position [10868, 0]
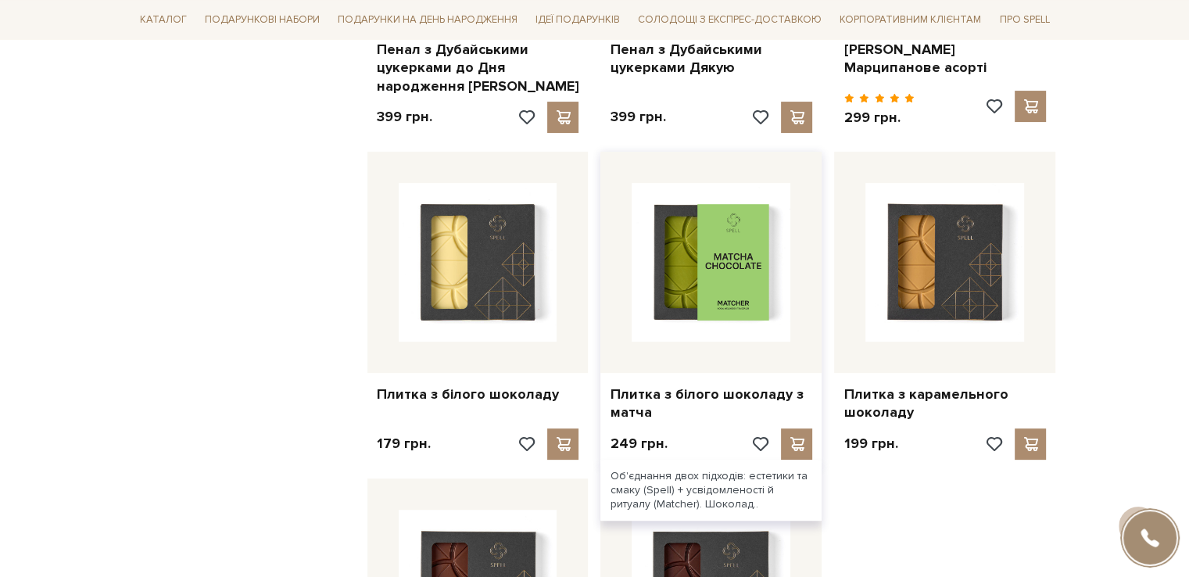
scroll to position [12510, 0]
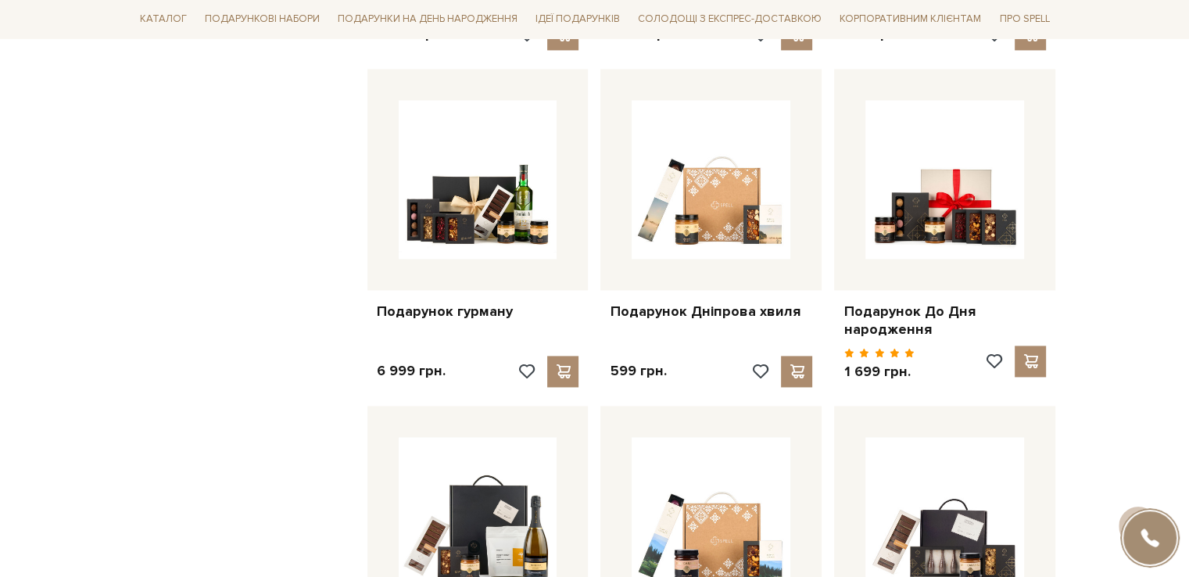
scroll to position [14230, 0]
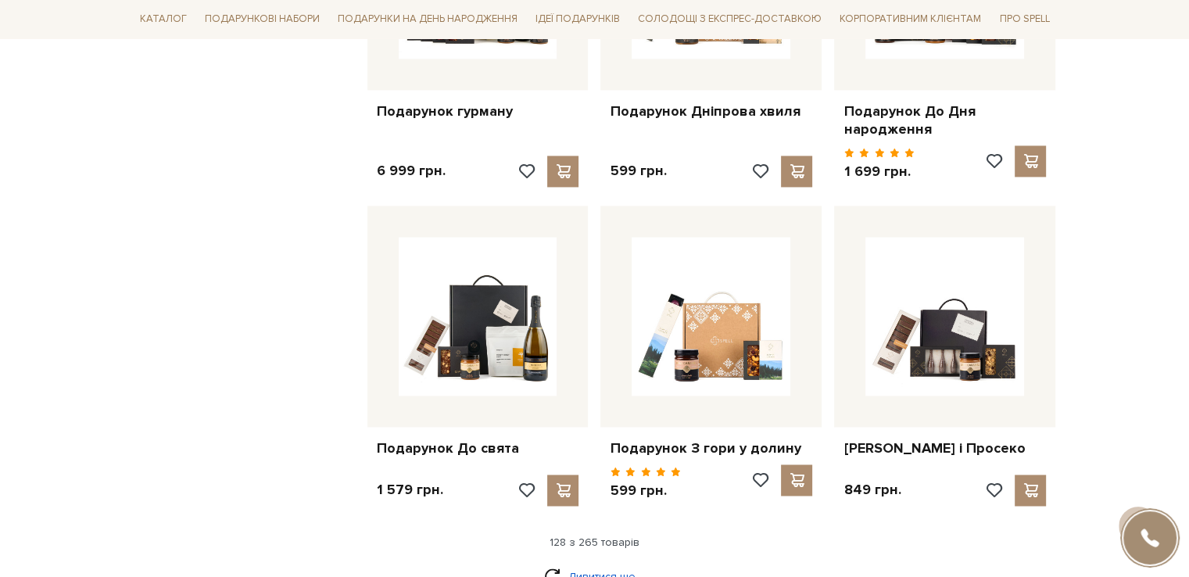
click at [610, 563] on link "Дивитися ще" at bounding box center [595, 576] width 102 height 27
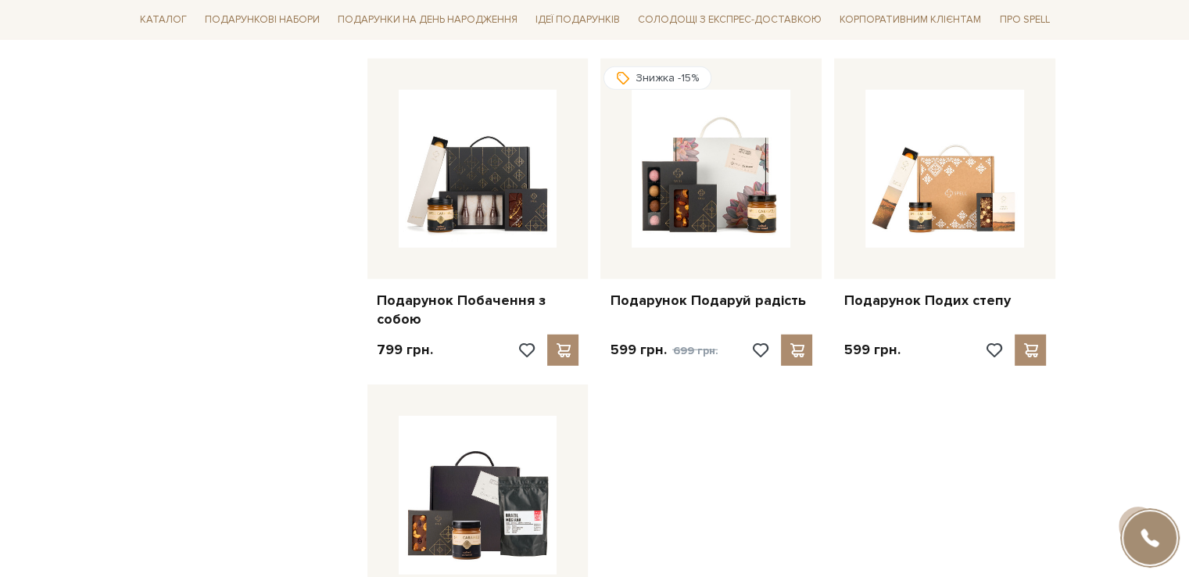
scroll to position [16184, 0]
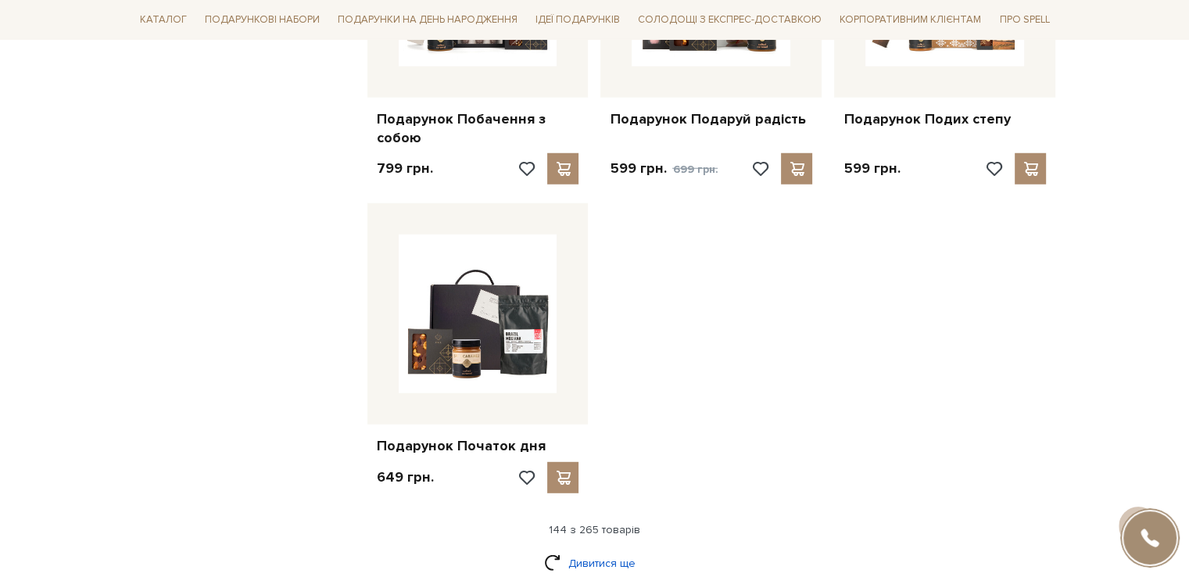
click at [607, 550] on link "Дивитися ще" at bounding box center [595, 563] width 102 height 27
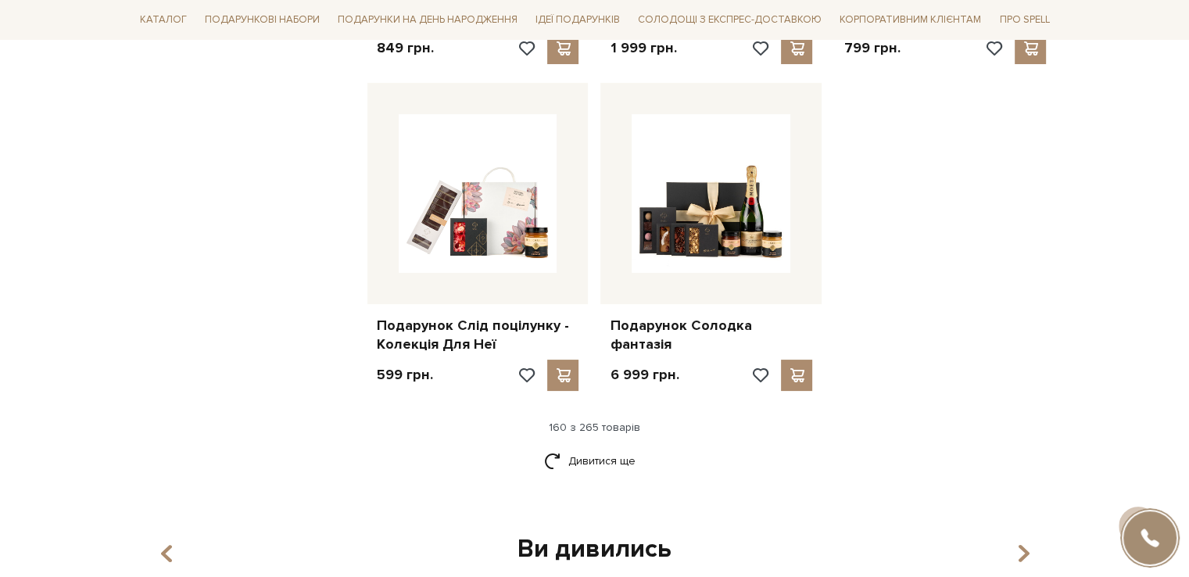
scroll to position [17983, 0]
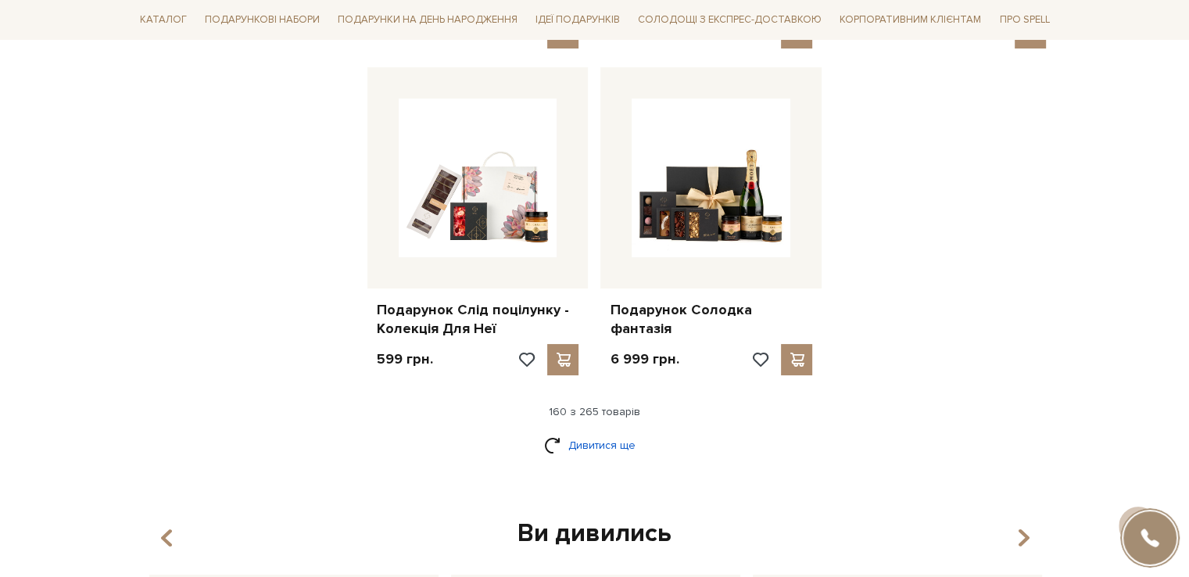
click at [611, 432] on link "Дивитися ще" at bounding box center [595, 445] width 102 height 27
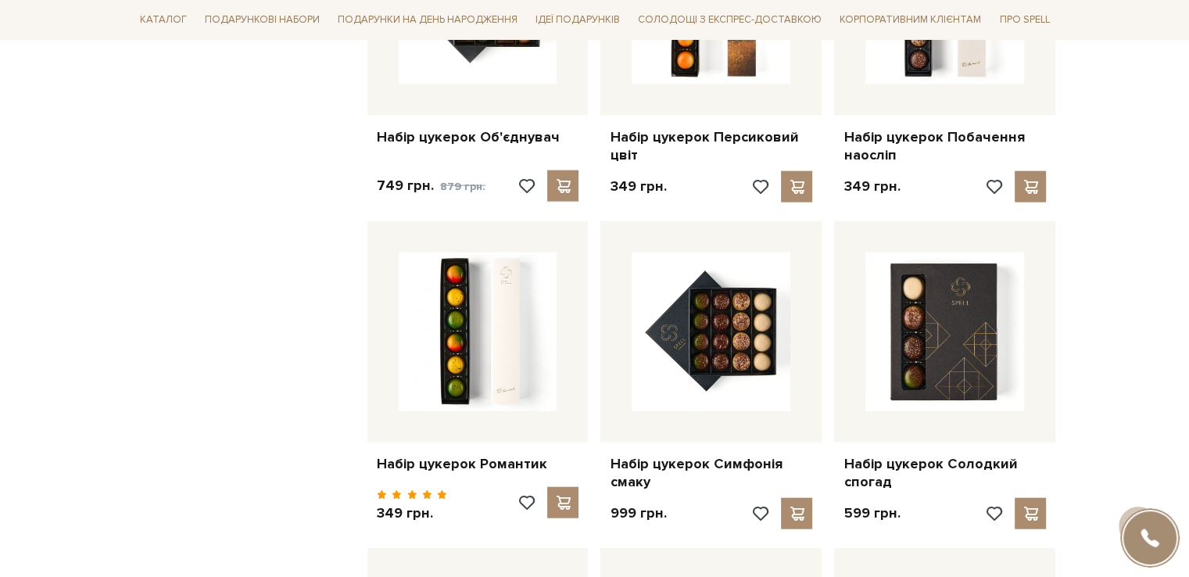
scroll to position [0, 0]
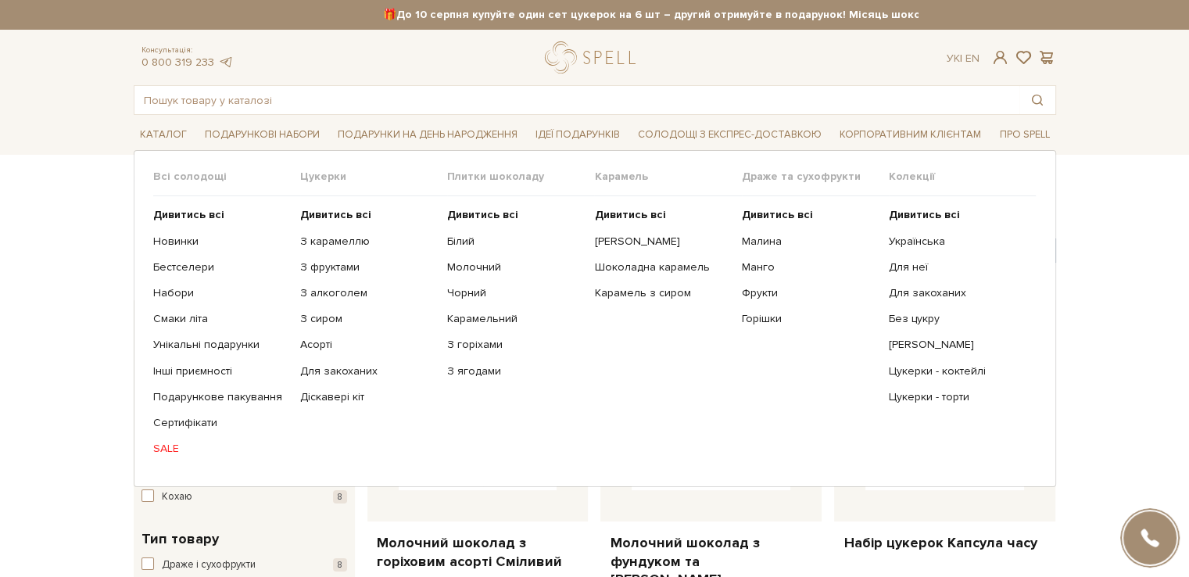
click at [170, 446] on link "SALE" at bounding box center [220, 449] width 135 height 14
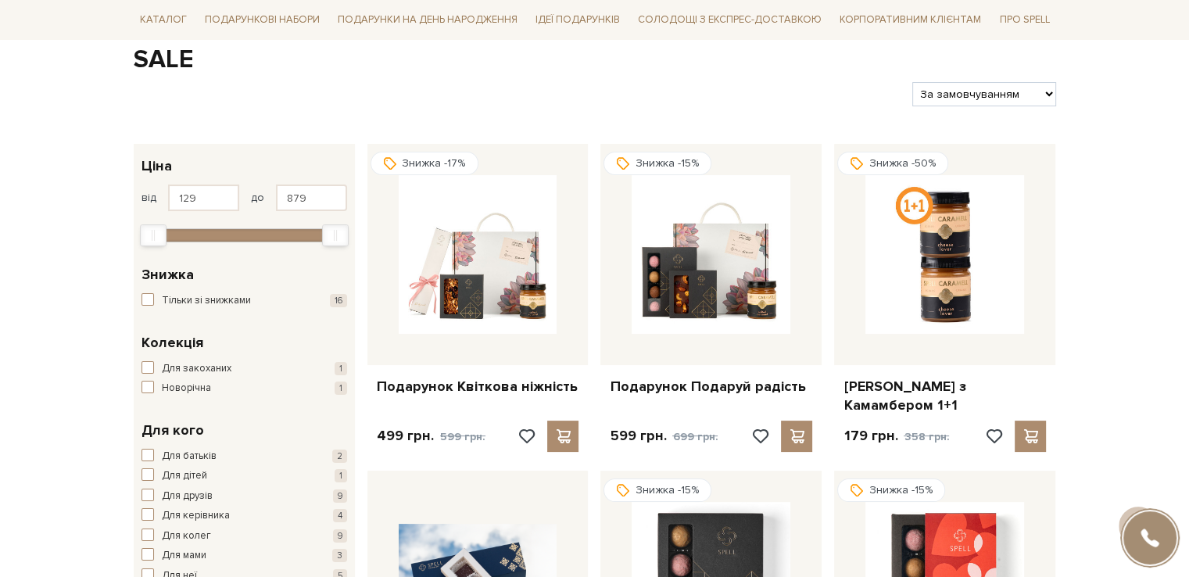
scroll to position [469, 0]
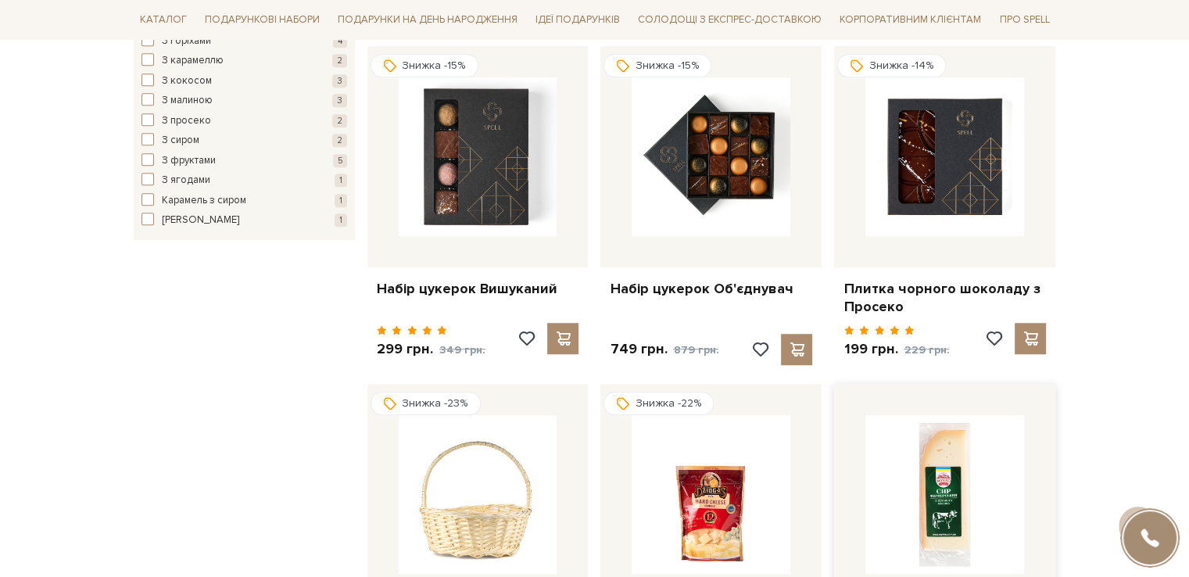
scroll to position [938, 0]
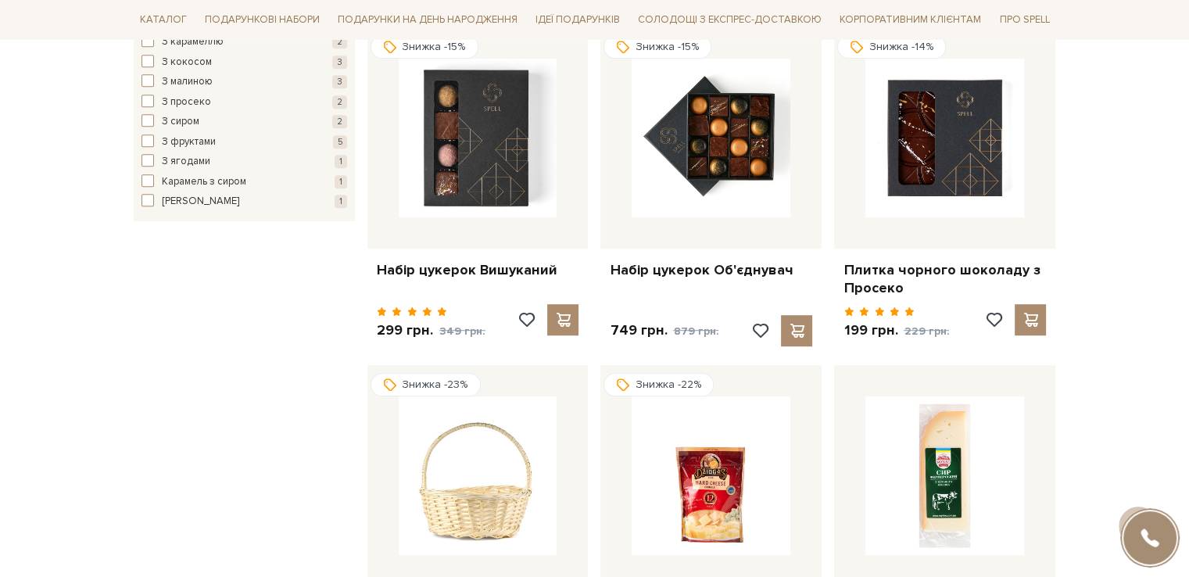
click at [141, 432] on div "Фільтр 129 - 879 грн. Ціна від 129 до 879 129 317 504 692 879 Виберіть фільтри …" at bounding box center [244, 366] width 234 height 2008
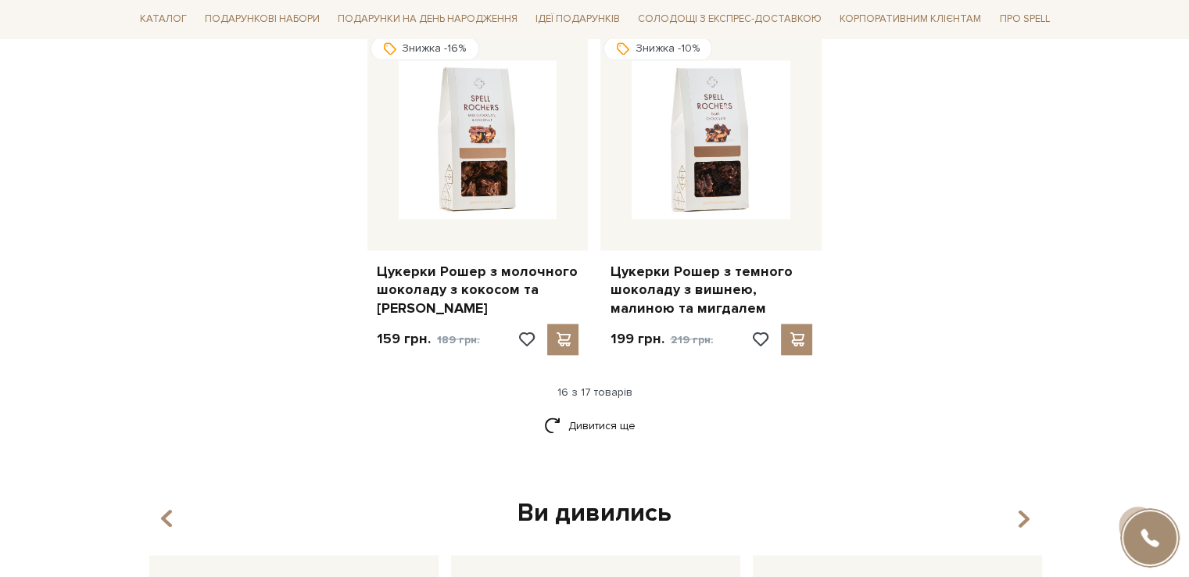
scroll to position [1955, 0]
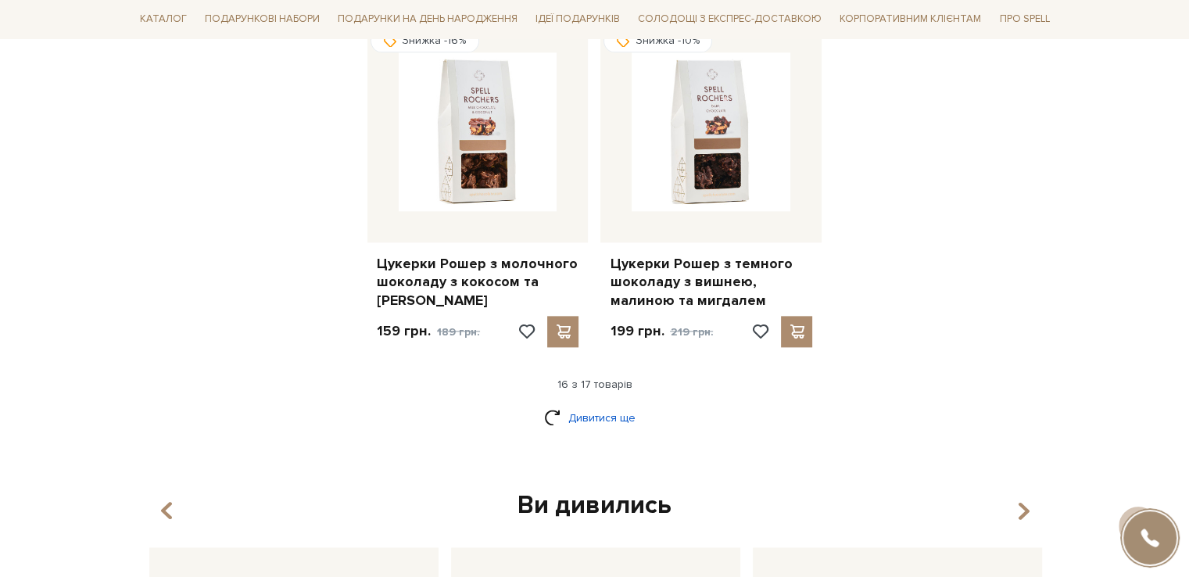
click at [623, 404] on link "Дивитися ще" at bounding box center [595, 417] width 102 height 27
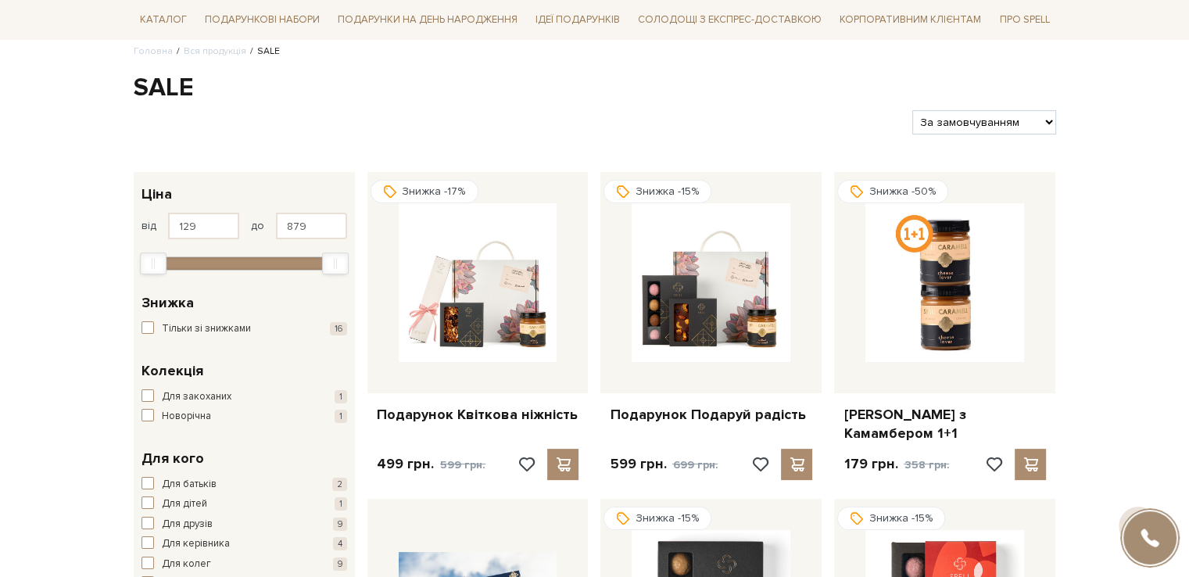
scroll to position [156, 0]
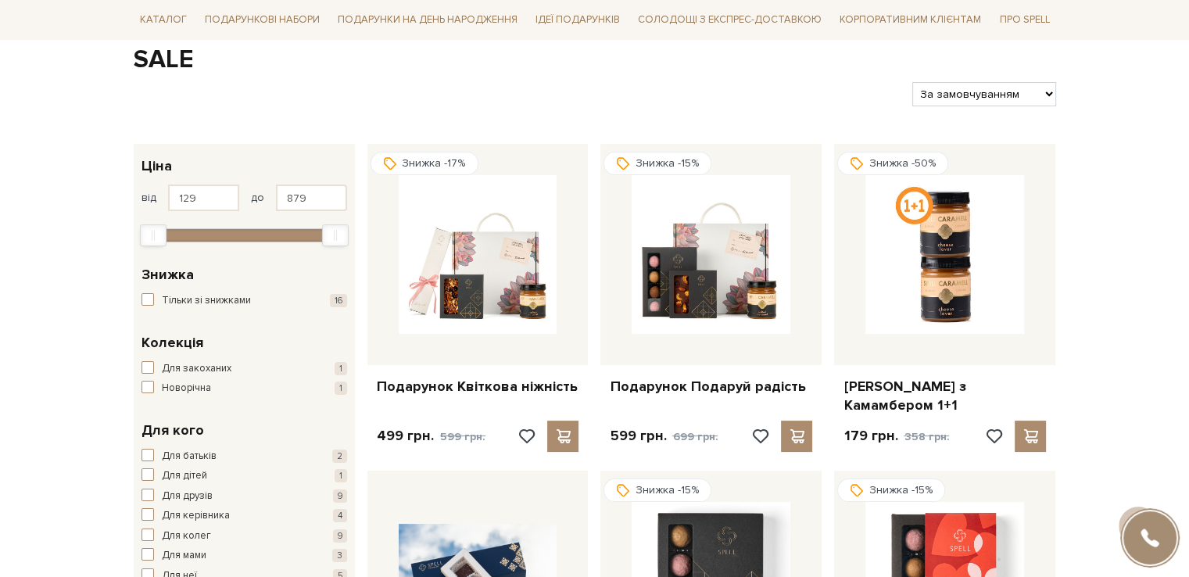
click at [657, 84] on div at bounding box center [517, 94] width 780 height 24
drag, startPoint x: 614, startPoint y: 104, endPoint x: 1124, endPoint y: 229, distance: 525.7
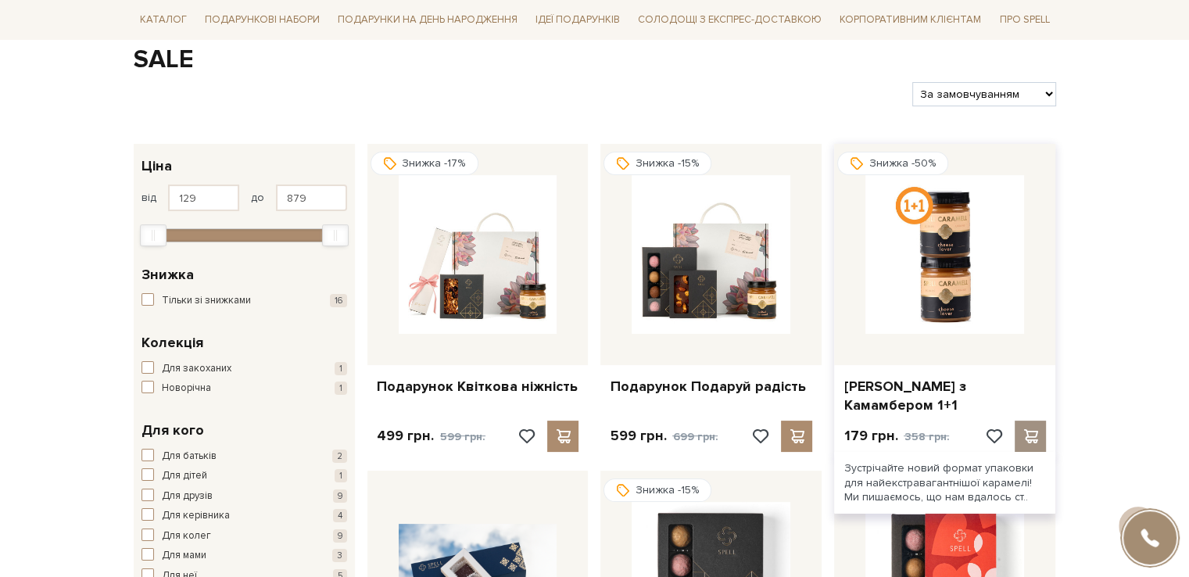
click at [1029, 426] on div at bounding box center [1030, 436] width 31 height 31
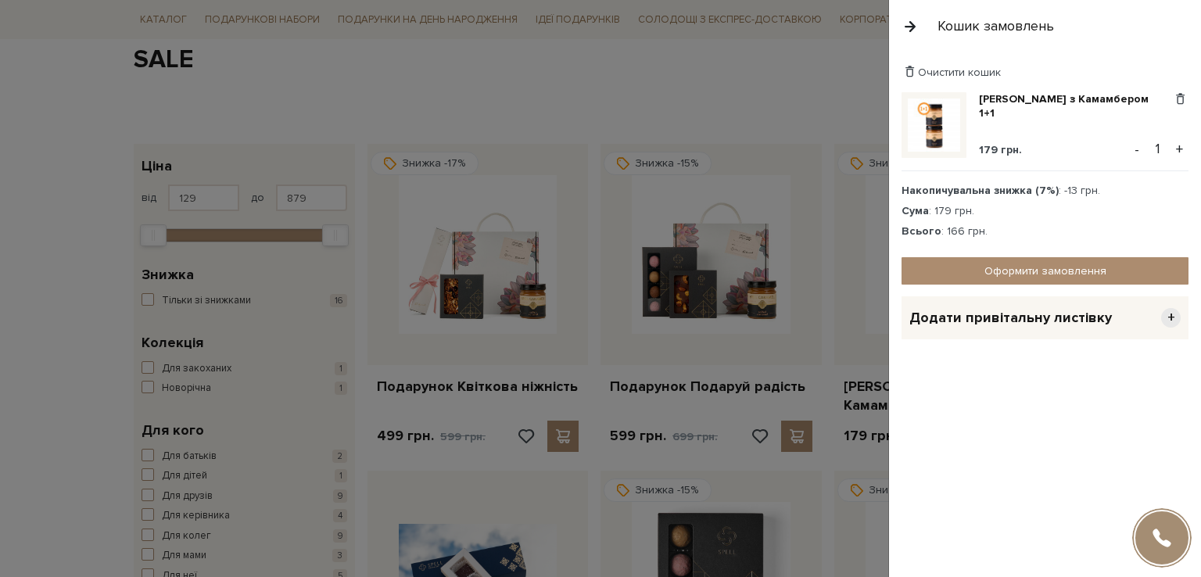
click at [751, 101] on div at bounding box center [600, 288] width 1201 height 577
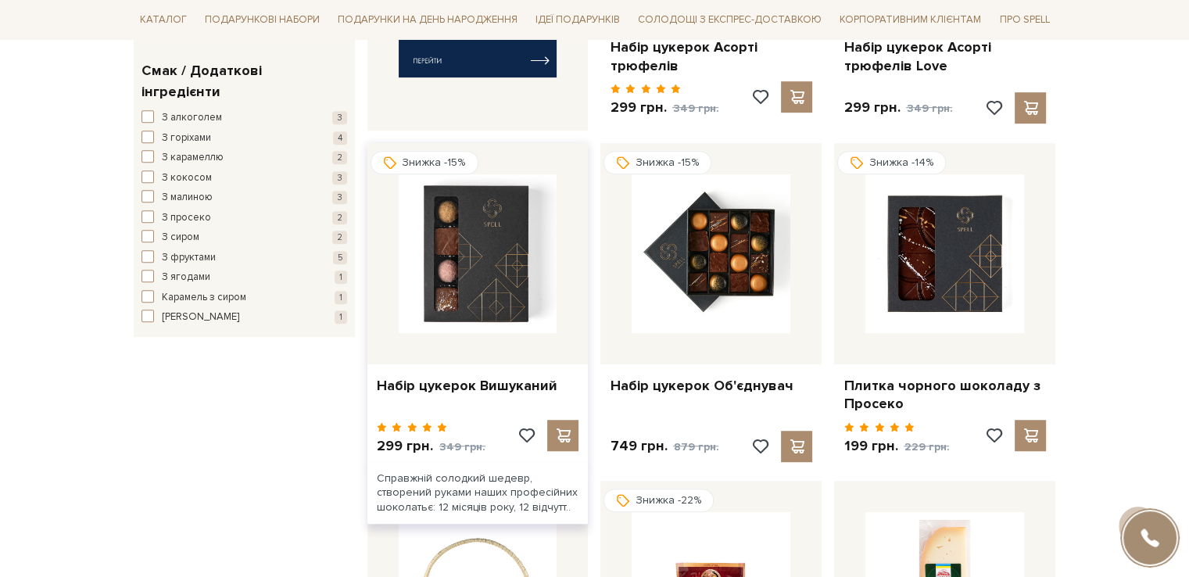
scroll to position [860, 0]
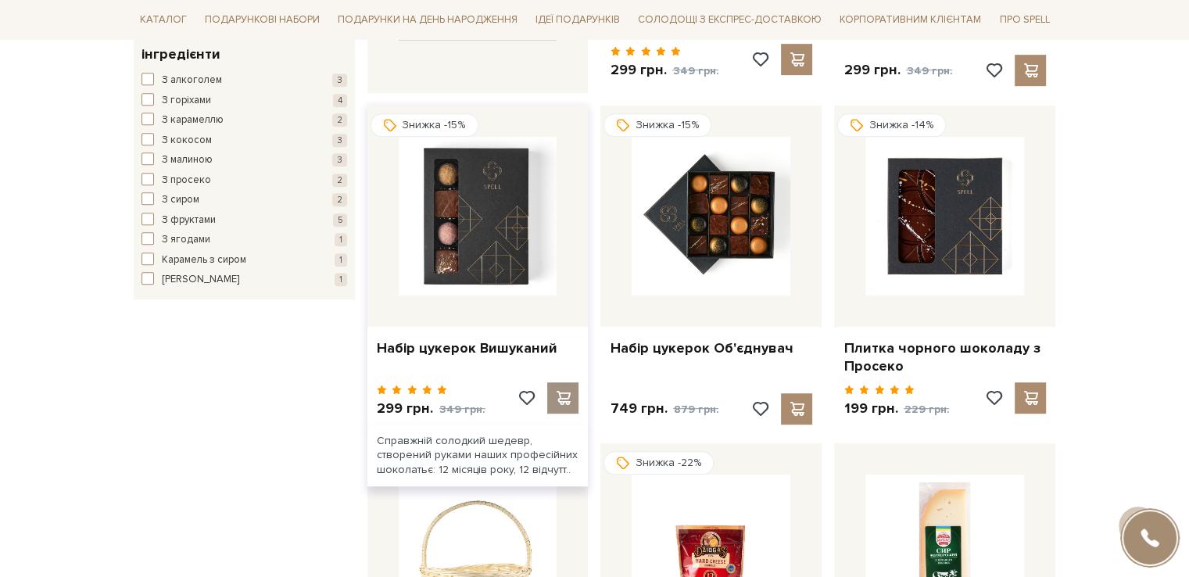
click at [554, 391] on span at bounding box center [564, 398] width 20 height 14
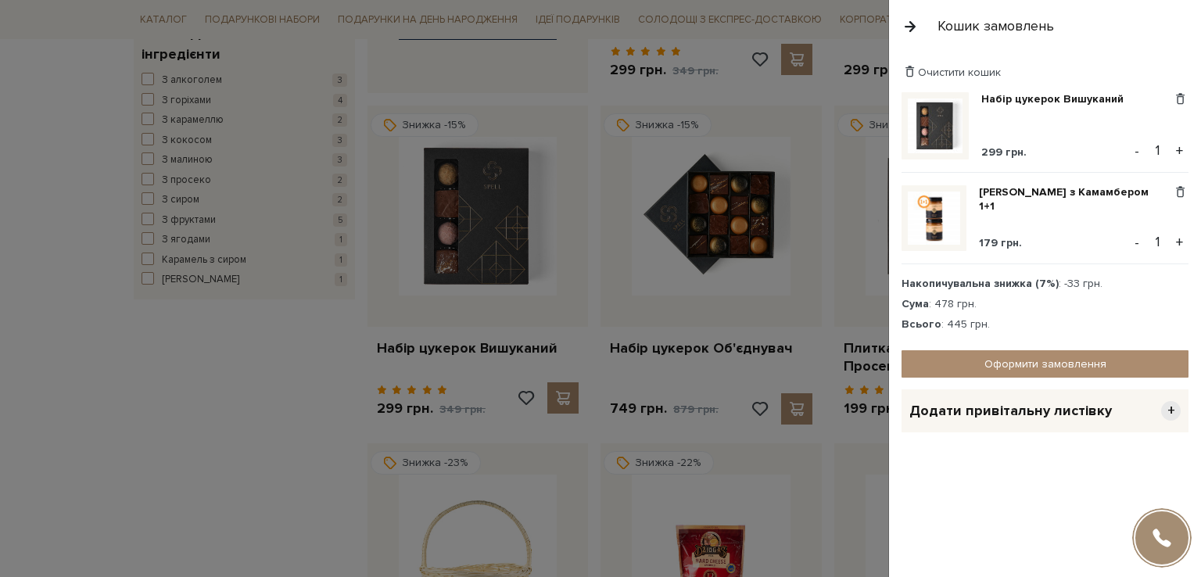
click at [748, 277] on div at bounding box center [600, 288] width 1201 height 577
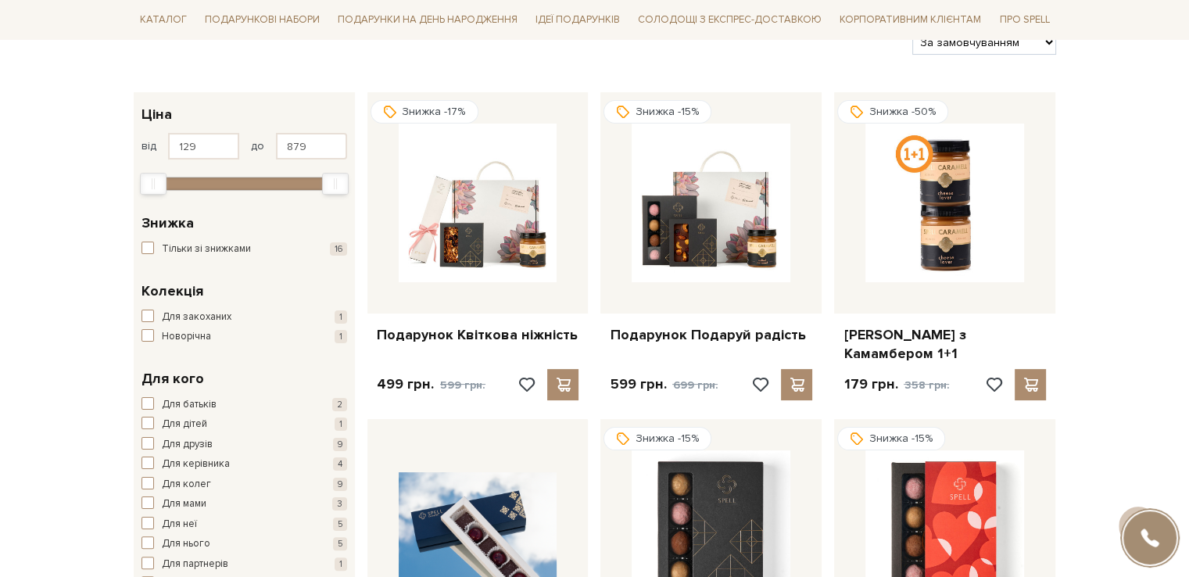
scroll to position [0, 0]
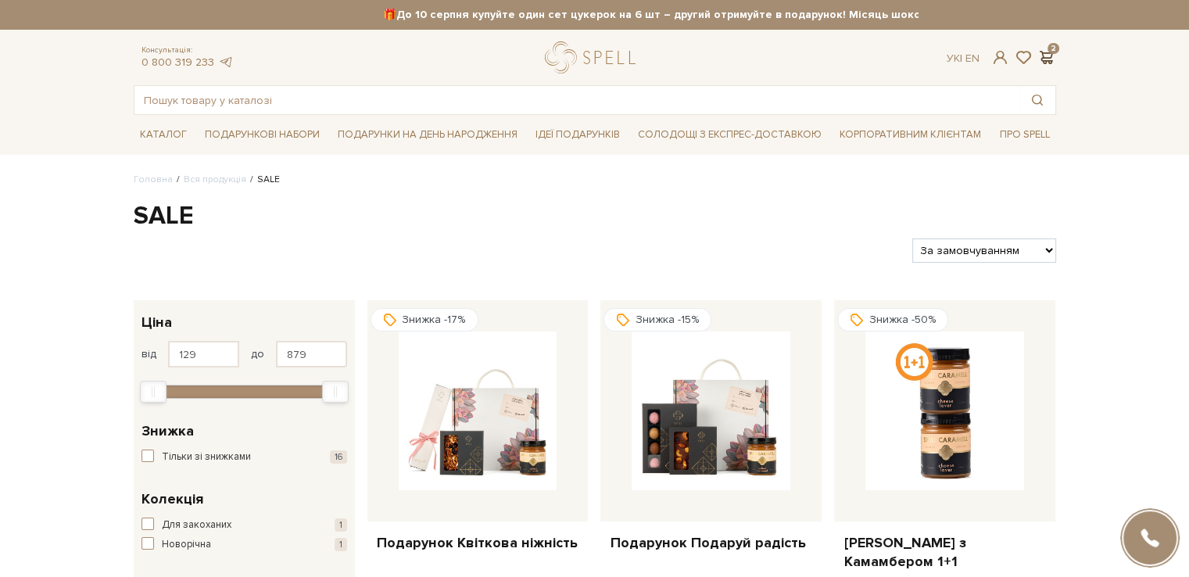
click at [1048, 53] on span at bounding box center [1047, 57] width 19 height 16
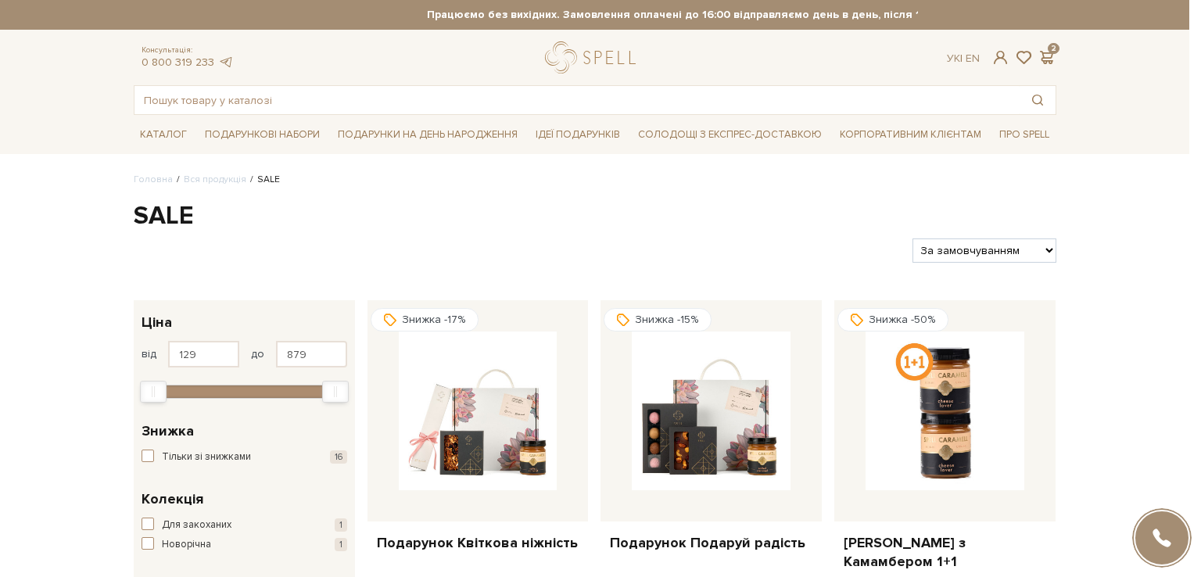
click at [744, 226] on div at bounding box center [600, 288] width 1201 height 577
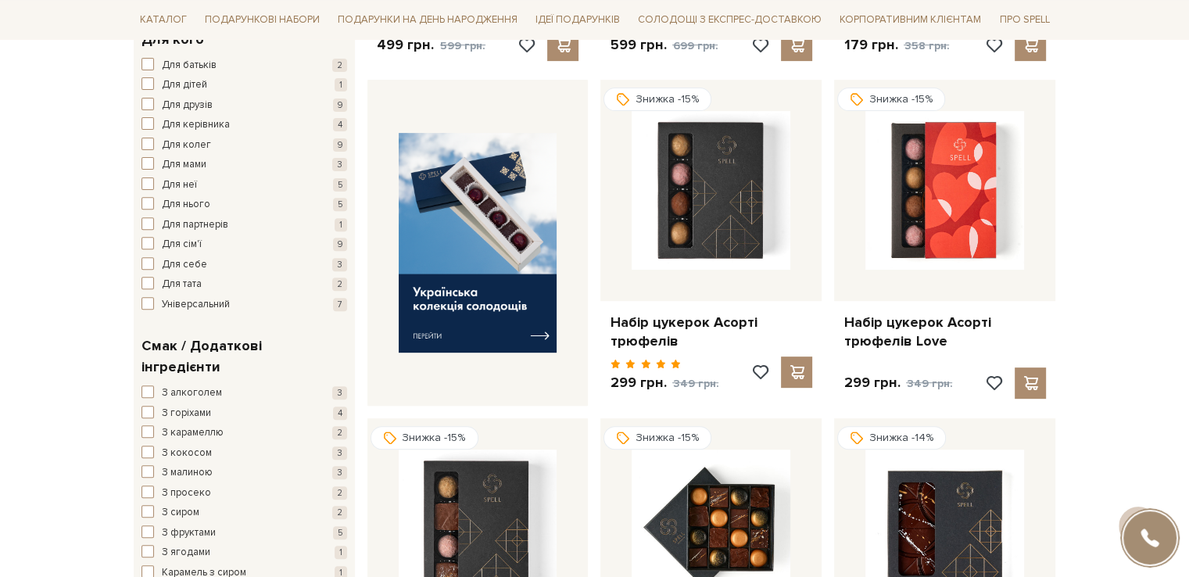
scroll to position [1016, 0]
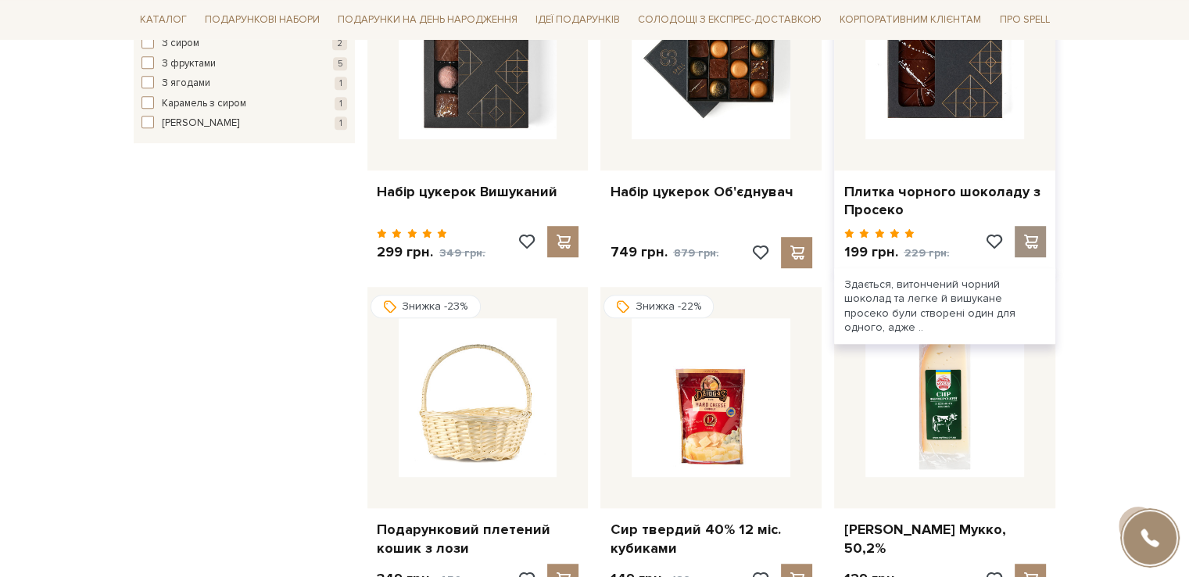
click at [1034, 235] on span at bounding box center [1031, 242] width 20 height 14
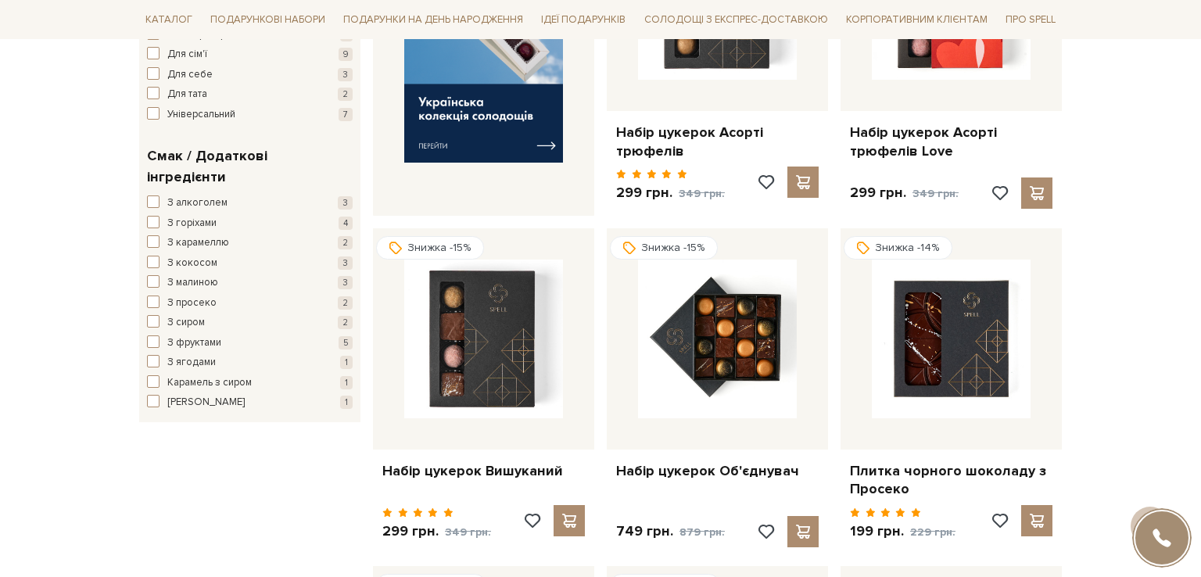
scroll to position [625, 0]
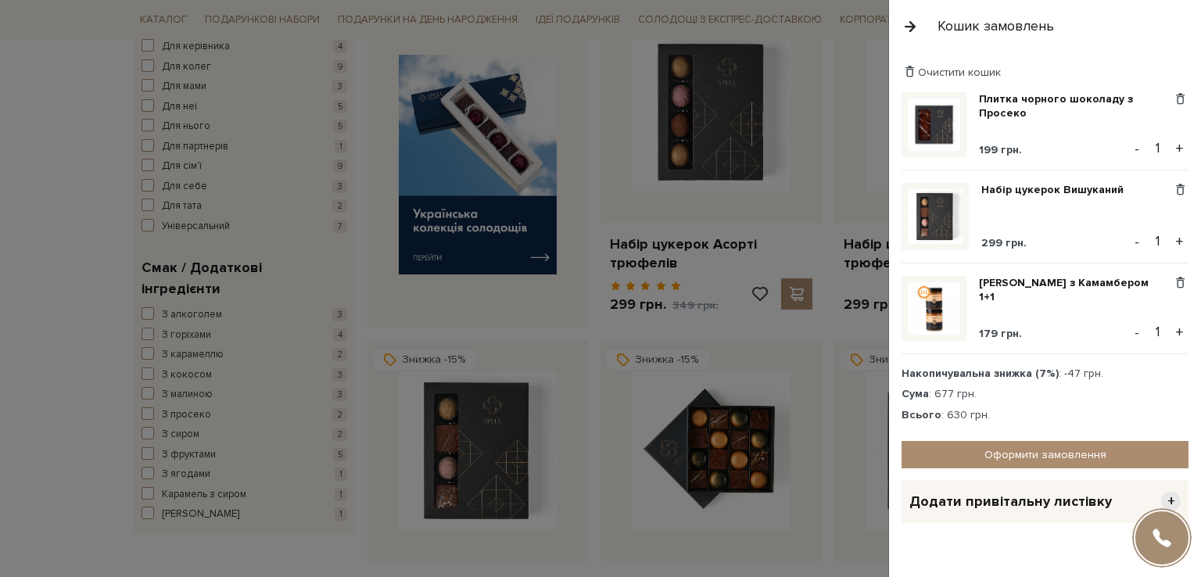
click at [717, 217] on div at bounding box center [600, 288] width 1201 height 577
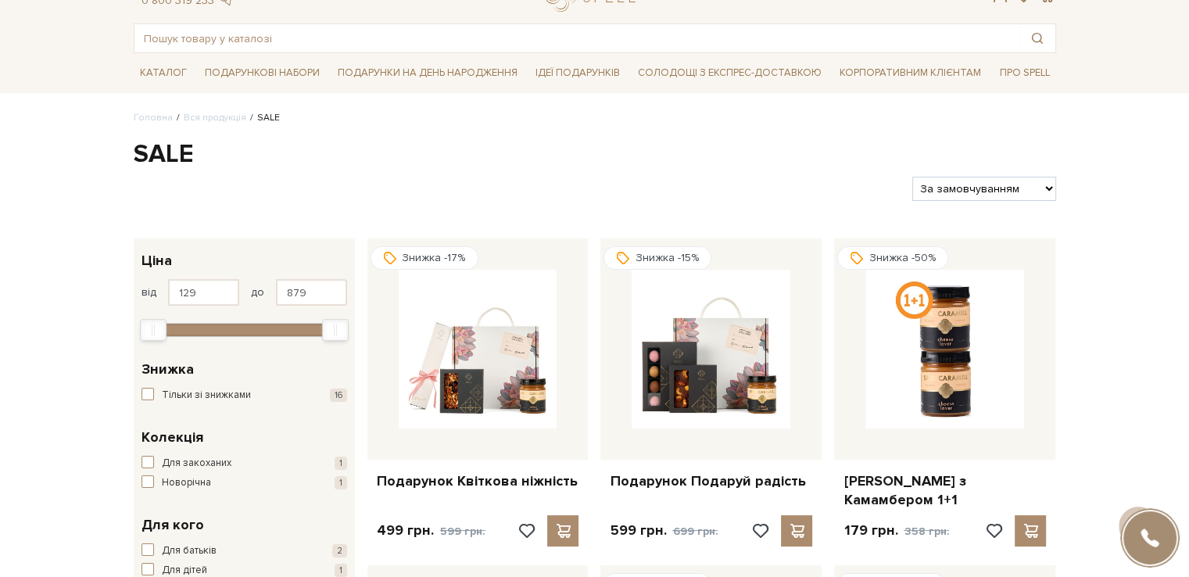
scroll to position [0, 0]
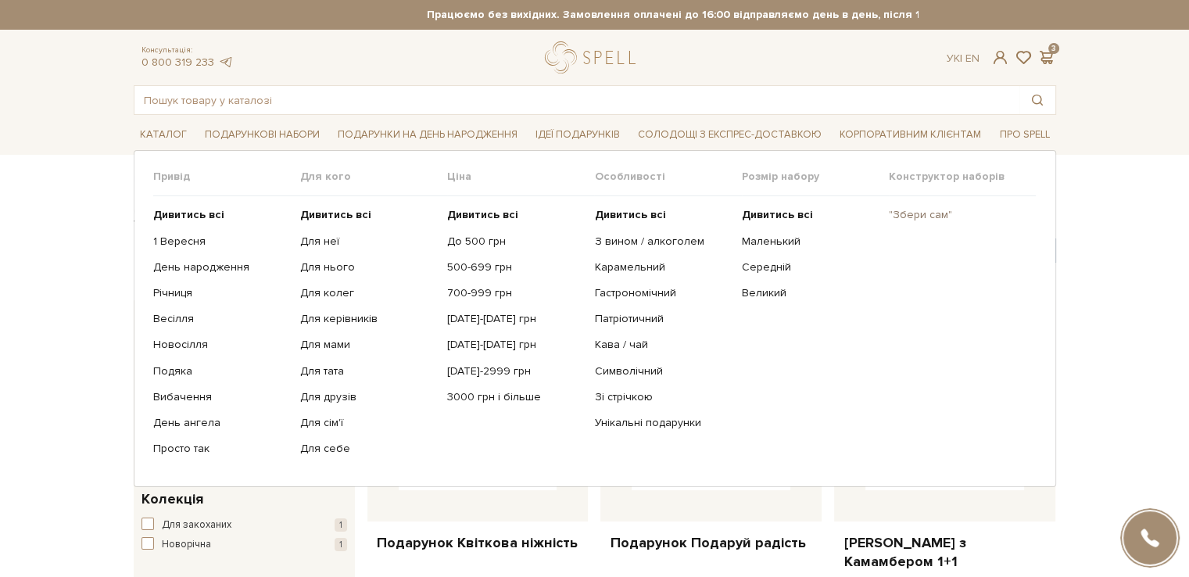
click at [942, 208] on link ""Збери сам"" at bounding box center [956, 215] width 135 height 14
click at [934, 213] on link ""Збери сам"" at bounding box center [956, 215] width 135 height 14
